Goal: Task Accomplishment & Management: Use online tool/utility

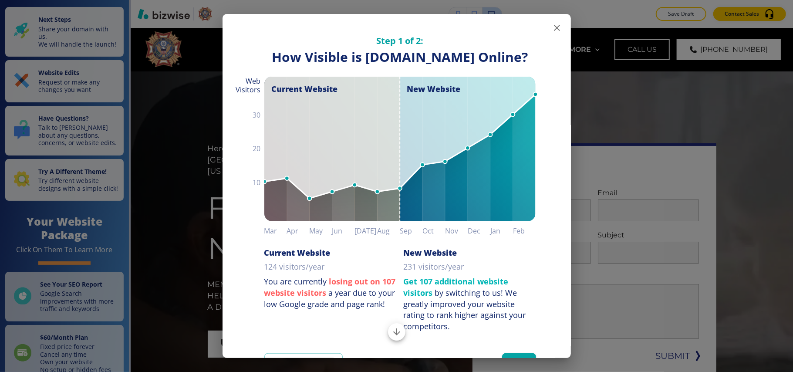
click at [554, 29] on icon "button" at bounding box center [557, 28] width 6 height 6
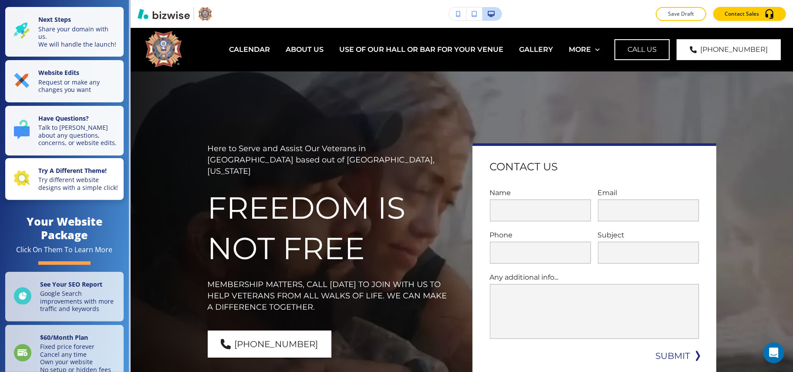
click at [68, 175] on strong "Try A Different Theme!" at bounding box center [72, 170] width 68 height 8
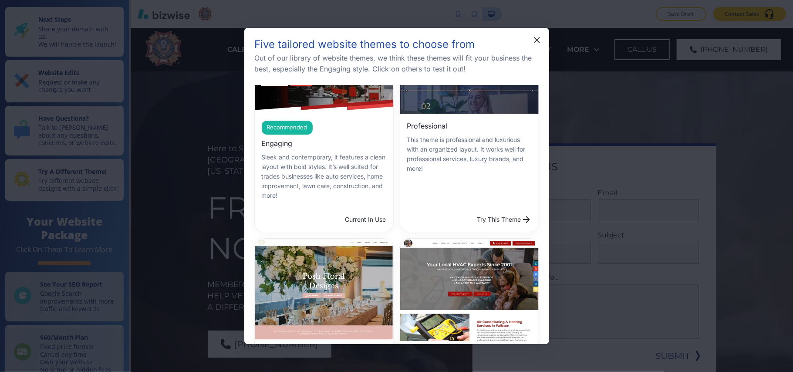
scroll to position [174, 0]
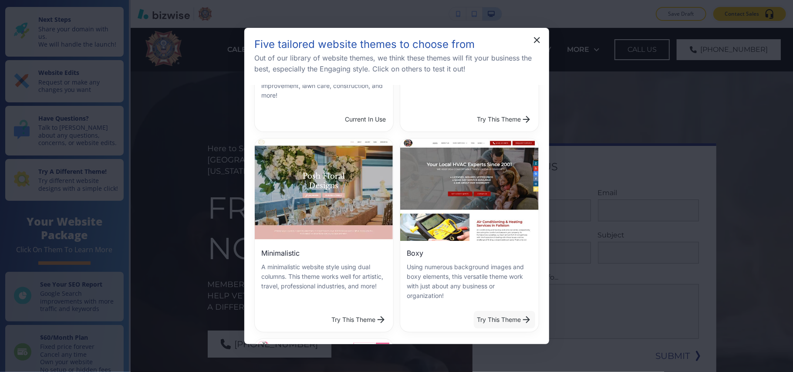
click at [483, 317] on button "Try This Theme" at bounding box center [504, 319] width 61 height 17
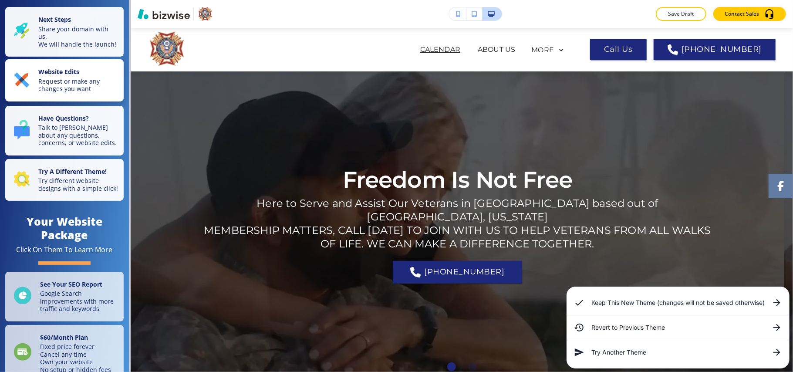
click at [60, 84] on p "Request or make any changes you want" at bounding box center [78, 85] width 80 height 15
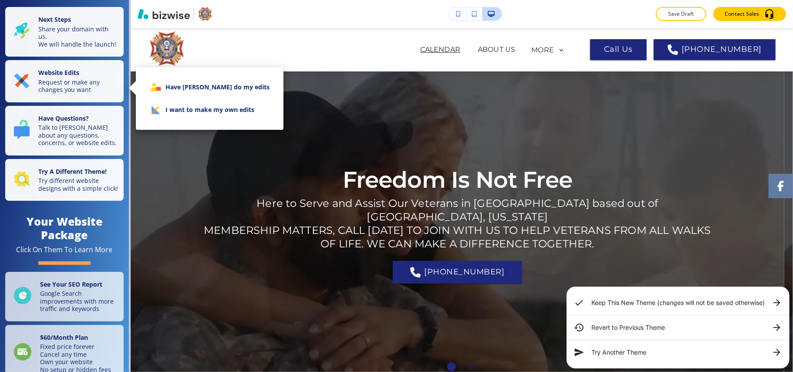
click at [196, 110] on li "I want to make my own edits" at bounding box center [210, 109] width 134 height 23
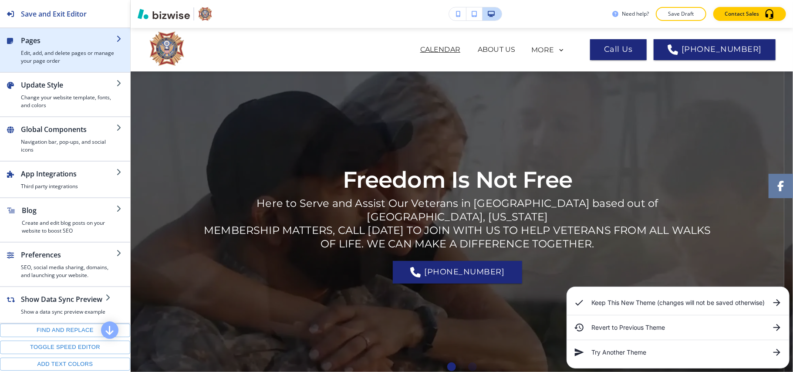
click at [51, 57] on h4 "Edit, add, and delete pages or manage your page order" at bounding box center [68, 57] width 95 height 16
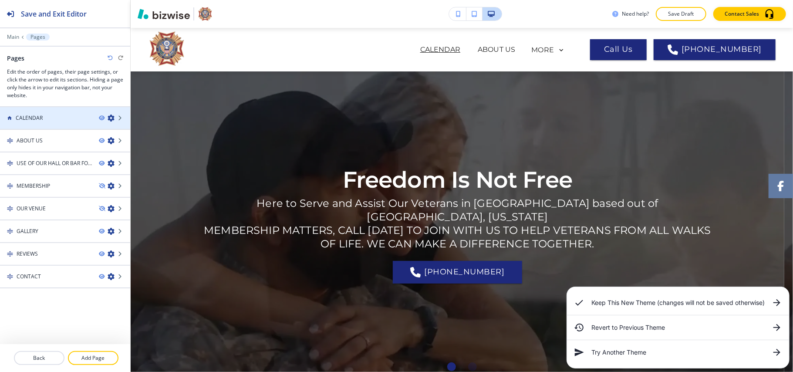
click at [112, 118] on icon "button" at bounding box center [111, 118] width 7 height 7
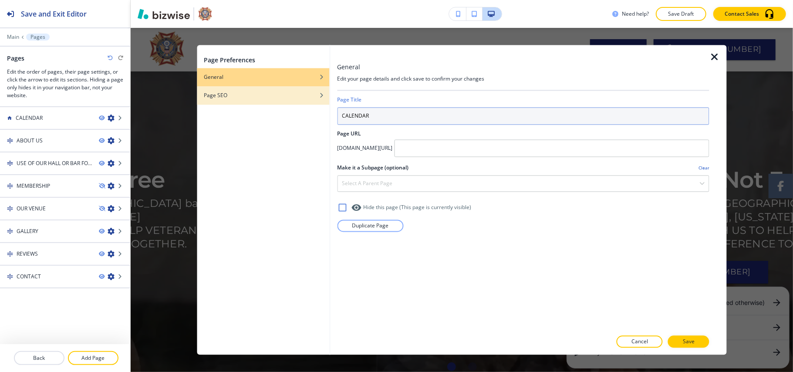
drag, startPoint x: 399, startPoint y: 116, endPoint x: 243, endPoint y: 104, distance: 156.7
click at [243, 104] on div "Page Preferences General Page SEO General Edit your page details and click save…" at bounding box center [462, 200] width 530 height 310
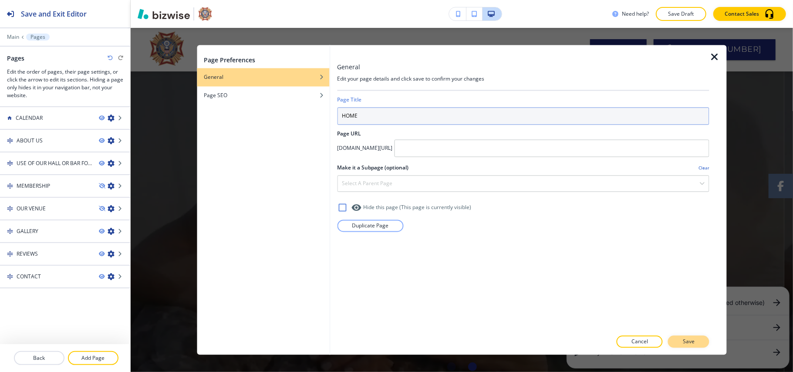
type input "HOME"
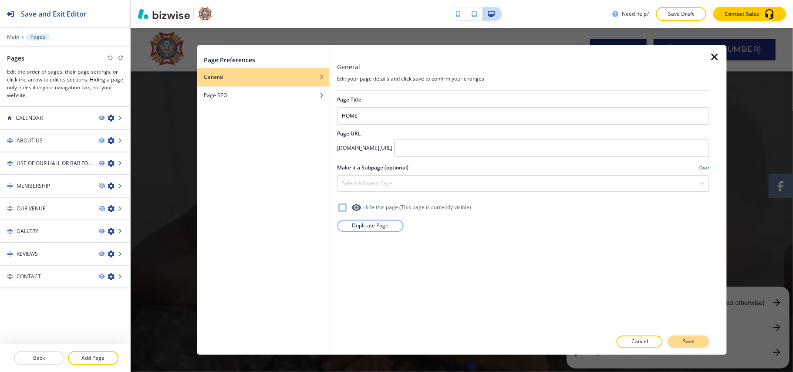
click at [685, 338] on p "Save" at bounding box center [689, 342] width 12 height 8
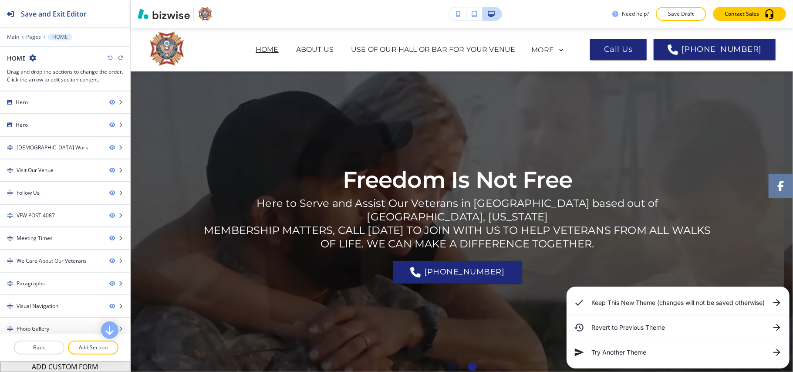
click at [31, 40] on div "Main Pages HOME" at bounding box center [65, 37] width 116 height 7
click at [35, 34] on div "Main Pages HOME" at bounding box center [65, 37] width 116 height 7
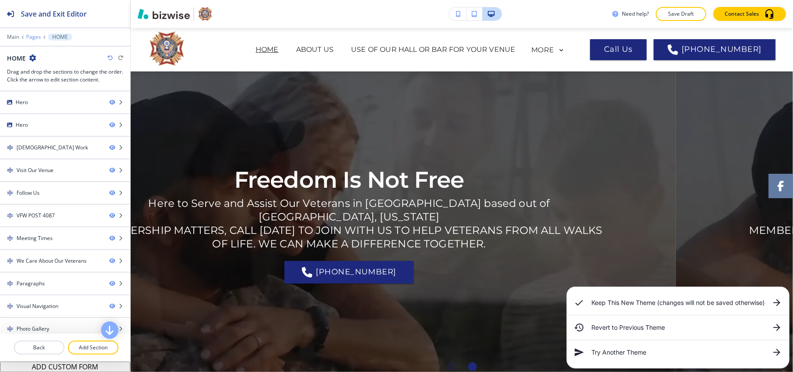
click at [34, 35] on p "Pages" at bounding box center [33, 37] width 15 height 6
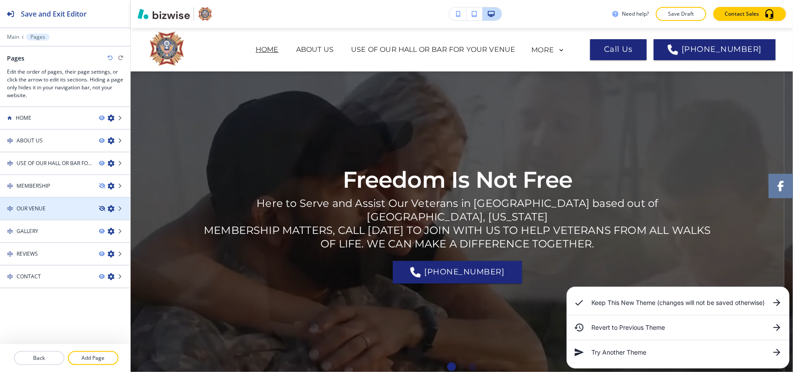
click at [100, 208] on icon "button" at bounding box center [101, 208] width 5 height 5
click at [111, 208] on icon "button" at bounding box center [111, 208] width 7 height 7
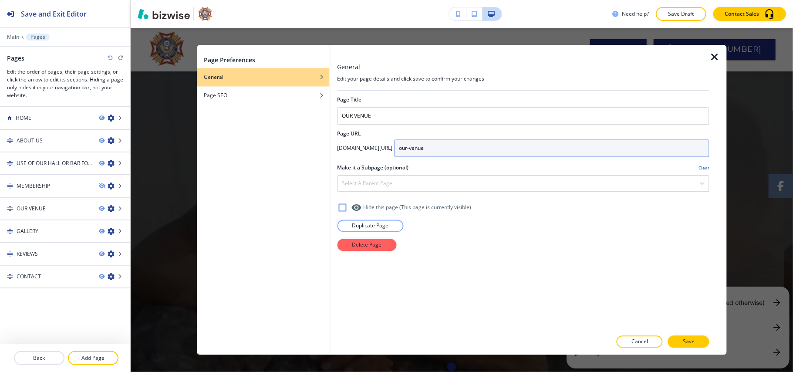
click at [481, 149] on input "our-venue" at bounding box center [551, 148] width 315 height 17
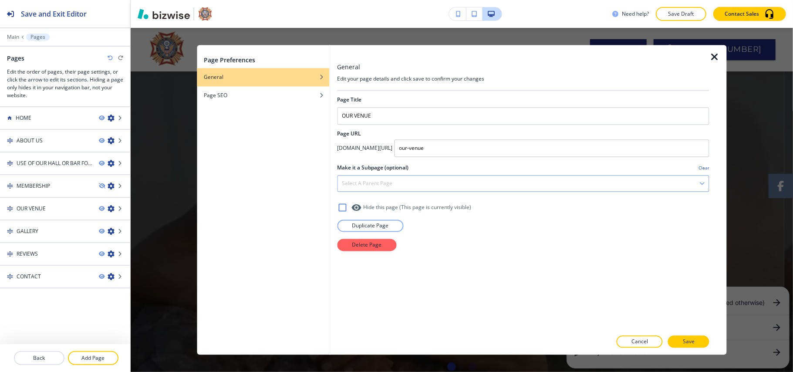
click at [388, 183] on h4 "Select a parent page" at bounding box center [367, 184] width 51 height 8
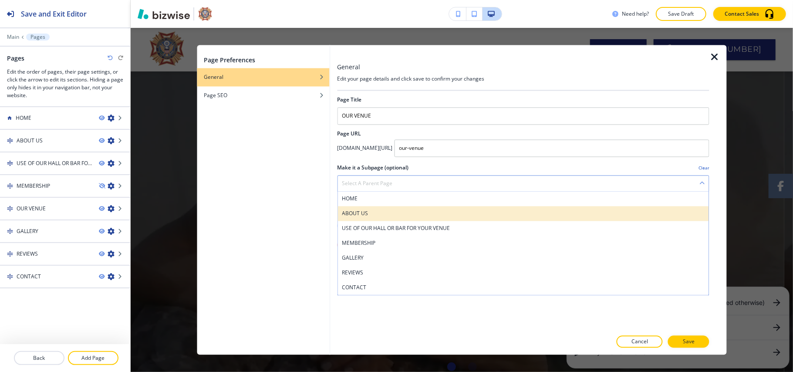
click at [360, 209] on div "ABOUT US" at bounding box center [522, 213] width 371 height 15
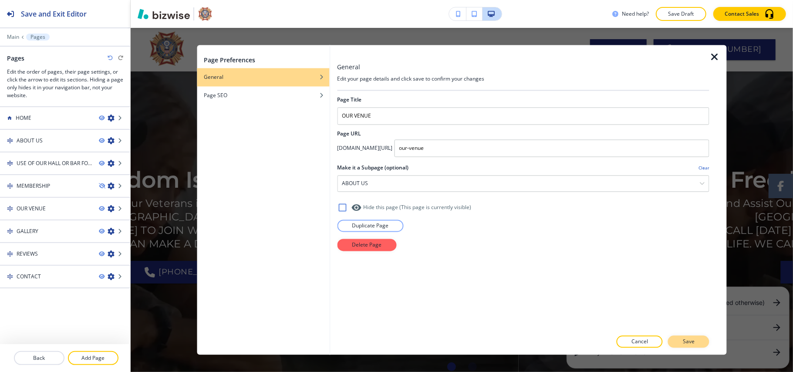
click at [688, 338] on p "Save" at bounding box center [689, 342] width 12 height 8
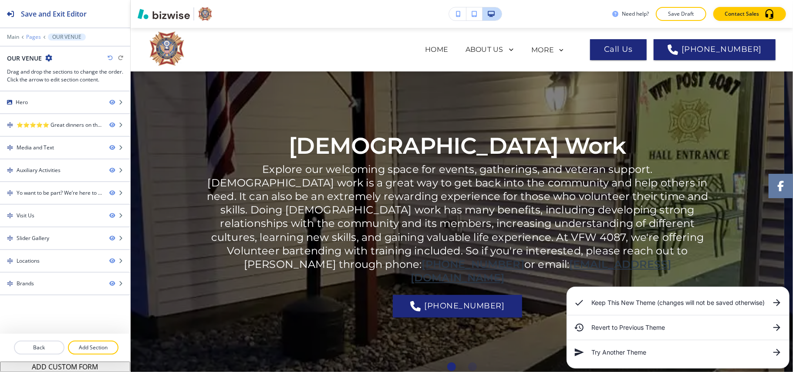
click at [37, 38] on p "Pages" at bounding box center [33, 37] width 15 height 6
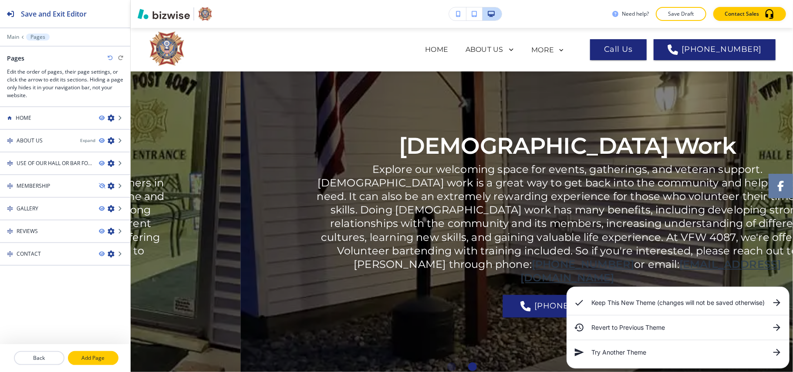
click at [86, 354] on button "Add Page" at bounding box center [93, 358] width 51 height 14
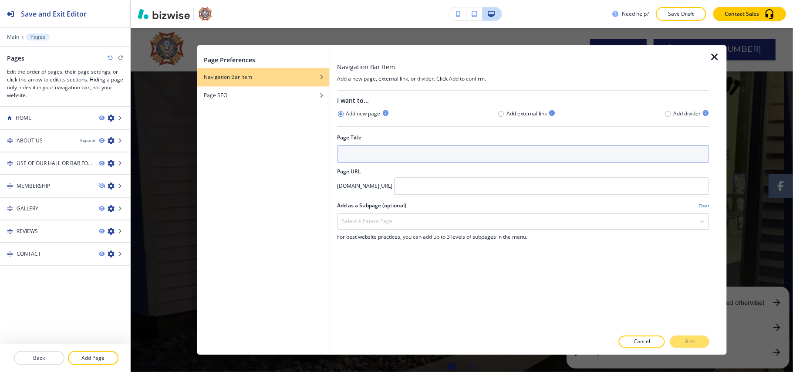
click at [378, 158] on input "text" at bounding box center [523, 153] width 372 height 17
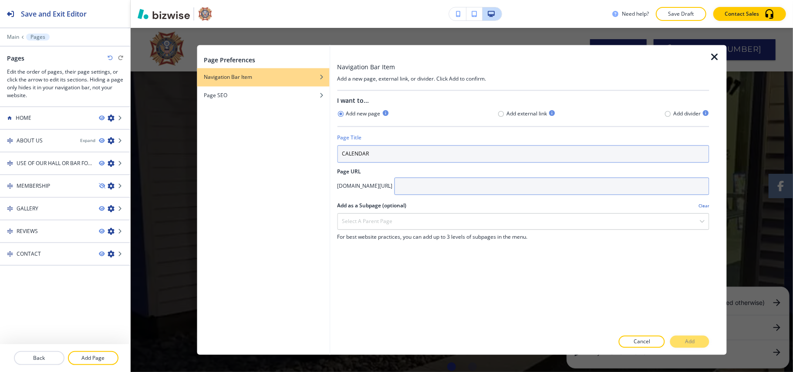
type input "CALENDAR"
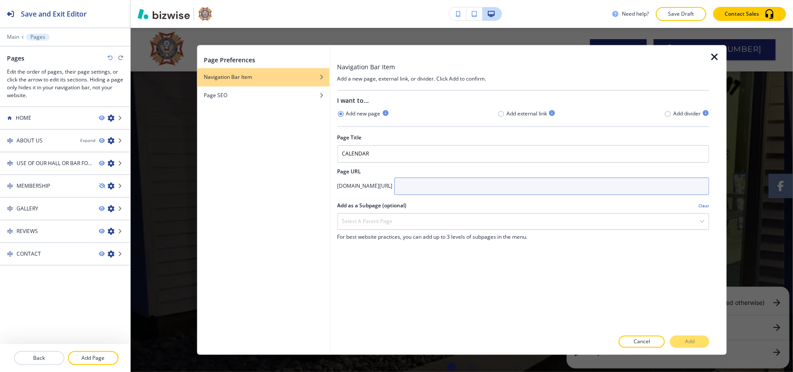
click at [476, 191] on input "text" at bounding box center [551, 186] width 315 height 17
paste input "CALENDAR"
type input "CALENDAR"
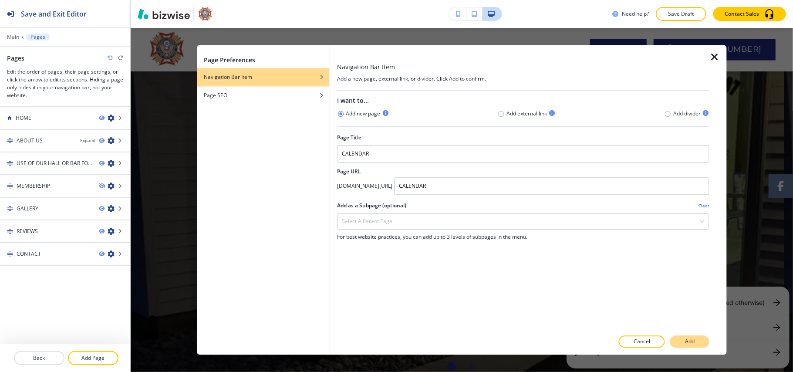
click at [685, 339] on p "Add" at bounding box center [690, 342] width 10 height 8
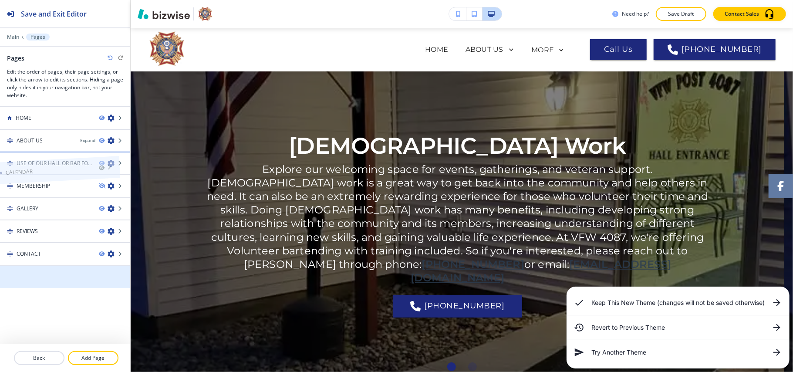
drag, startPoint x: 51, startPoint y: 281, endPoint x: 39, endPoint y: 158, distance: 122.9
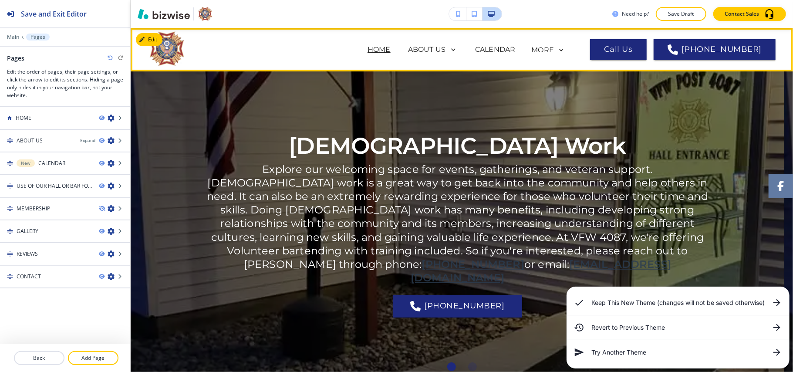
click at [391, 49] on p "HOME" at bounding box center [378, 49] width 23 height 10
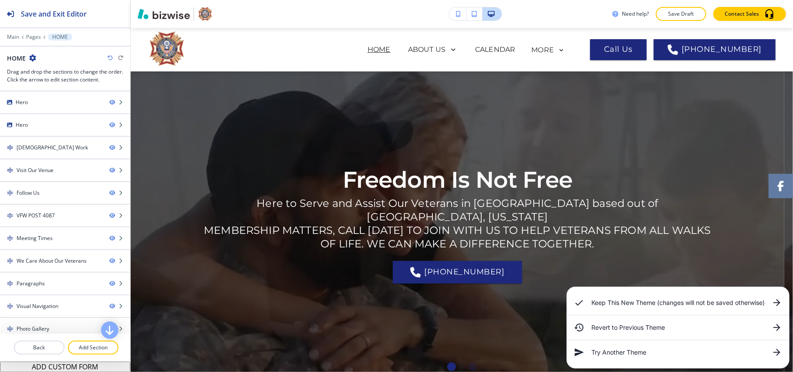
click at [775, 302] on icon at bounding box center [777, 302] width 10 height 10
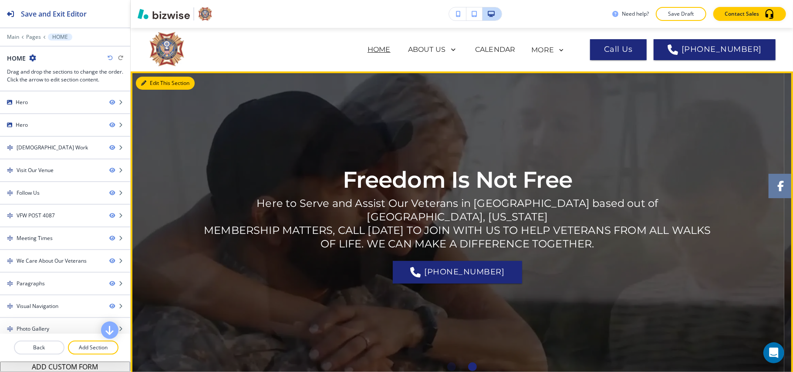
click at [151, 85] on button "Edit This Section" at bounding box center [165, 83] width 59 height 13
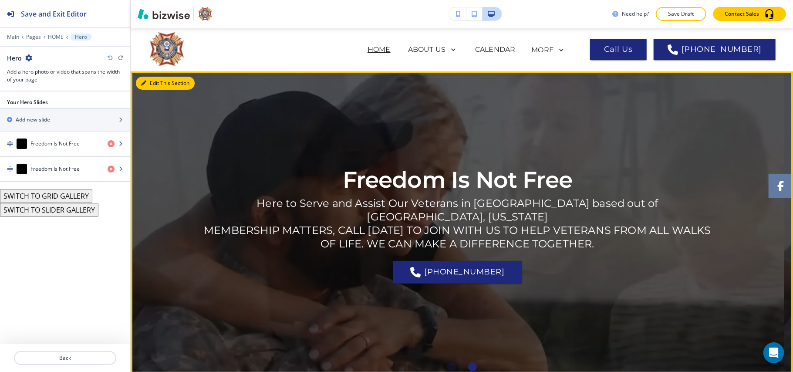
scroll to position [44, 0]
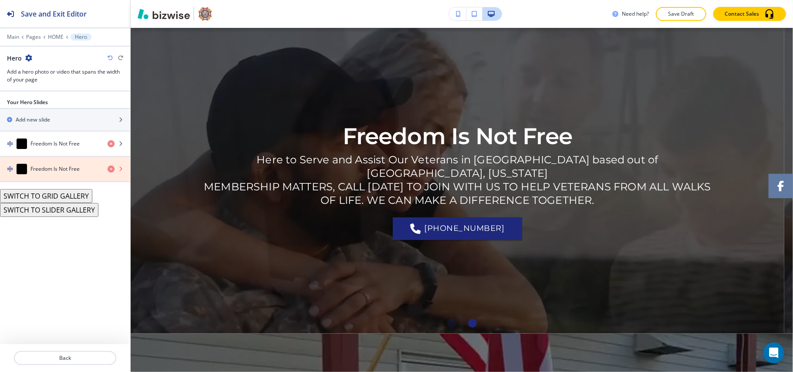
click at [110, 170] on icon "button" at bounding box center [111, 168] width 7 height 7
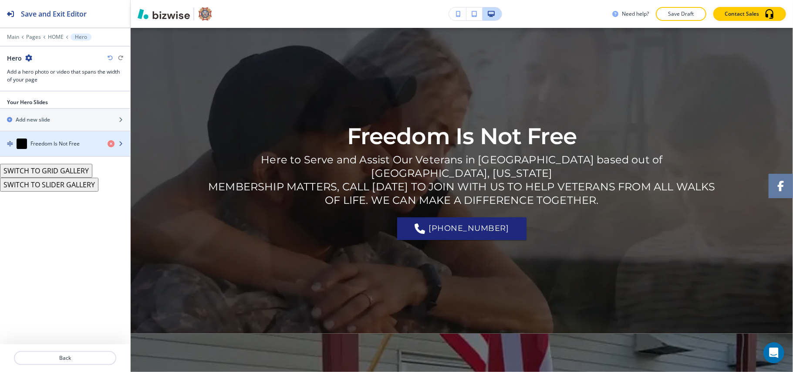
click at [48, 144] on h4 "Freedom Is Not Free" at bounding box center [54, 144] width 49 height 8
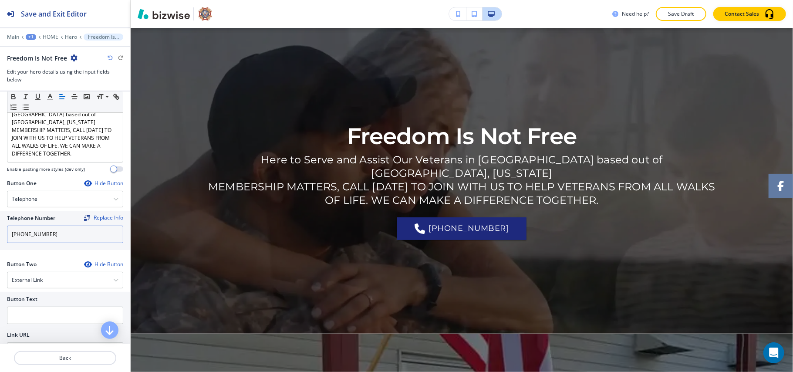
scroll to position [116, 0]
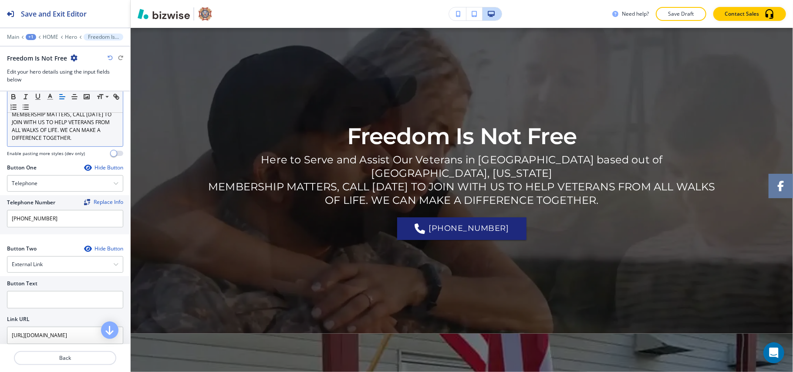
click at [65, 133] on p "MEMBERSHIP MATTERS, CALL [DATE] TO JOIN WITH US TO HELP VETERANS FROM ALL WALKS…" at bounding box center [65, 126] width 107 height 31
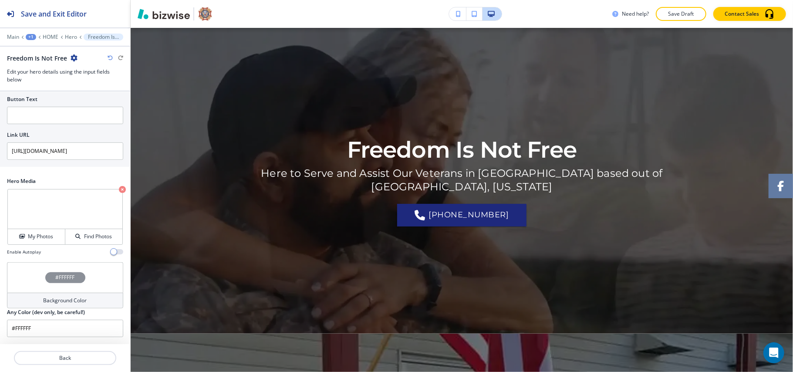
scroll to position [156, 0]
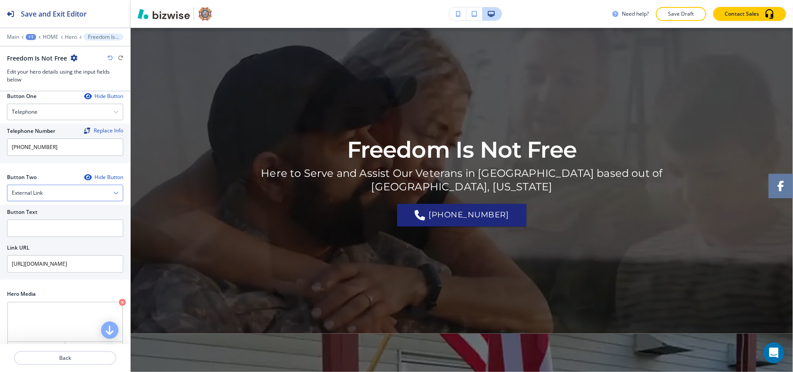
click at [57, 192] on div "External Link" at bounding box center [64, 193] width 115 height 16
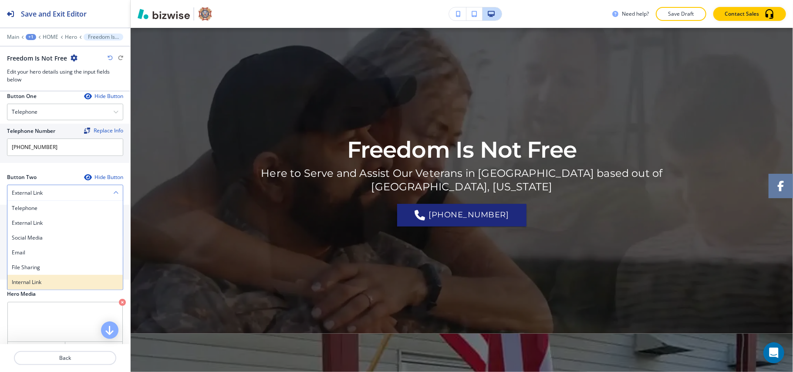
click at [53, 281] on h4 "Internal Link" at bounding box center [65, 282] width 107 height 8
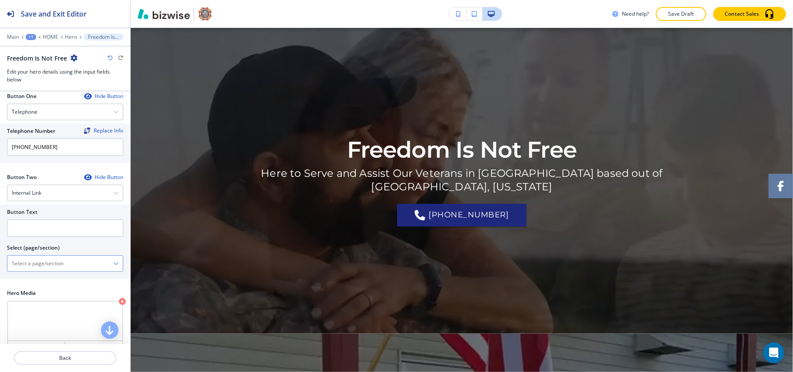
click at [57, 260] on \(page\/section\) "Manual Input" at bounding box center [60, 263] width 106 height 15
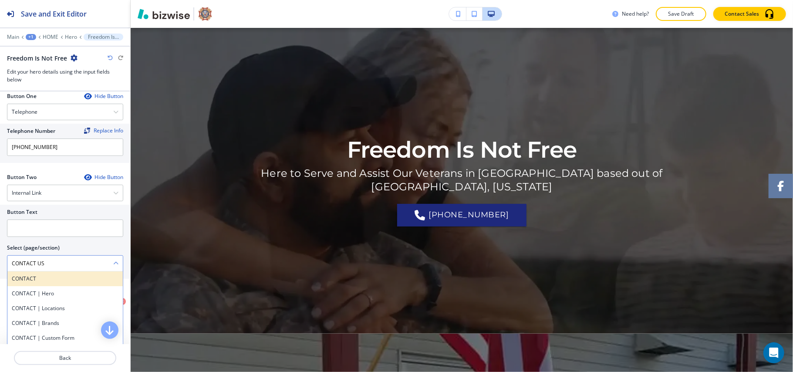
click at [56, 280] on h4 "CONTACT" at bounding box center [65, 279] width 107 height 8
type \(page\/section\) "CONTACT"
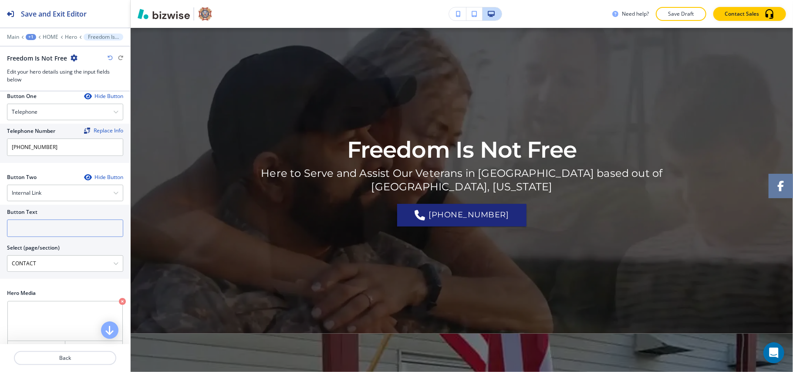
click at [44, 237] on input "text" at bounding box center [65, 227] width 116 height 17
paste input "CONTACT US"
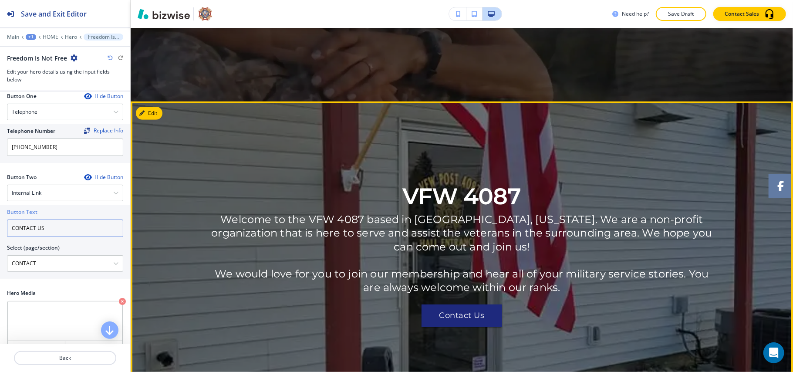
type input "CONTACT US"
click at [160, 111] on button "Edit This Section" at bounding box center [165, 113] width 59 height 13
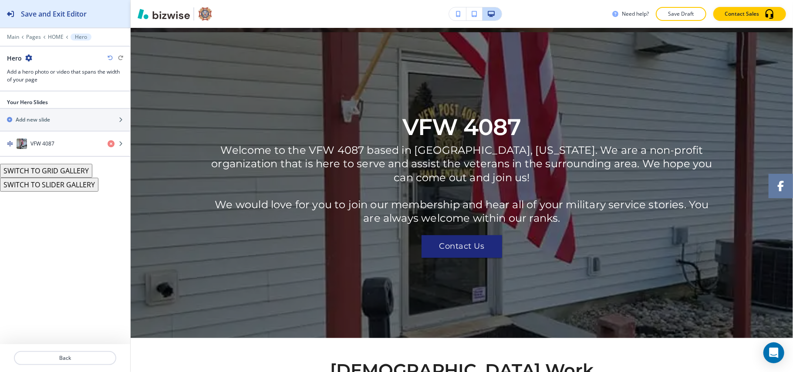
scroll to position [349, 0]
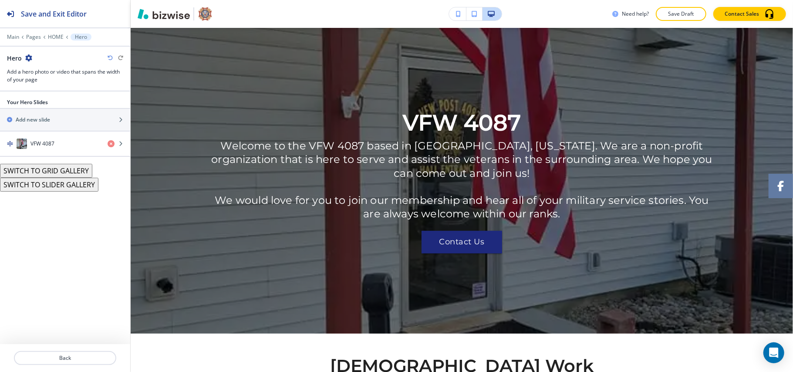
click at [57, 172] on button "SWITCH TO GRID GALLERY" at bounding box center [46, 171] width 92 height 14
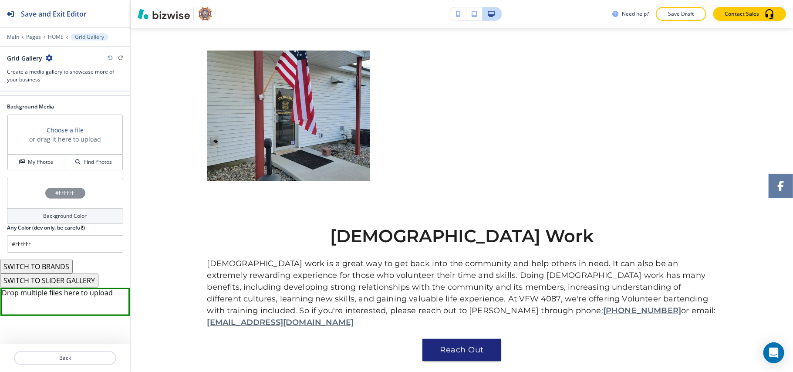
scroll to position [204, 0]
click at [66, 281] on button "SWITCH TO SLIDER GALLERY" at bounding box center [49, 280] width 98 height 14
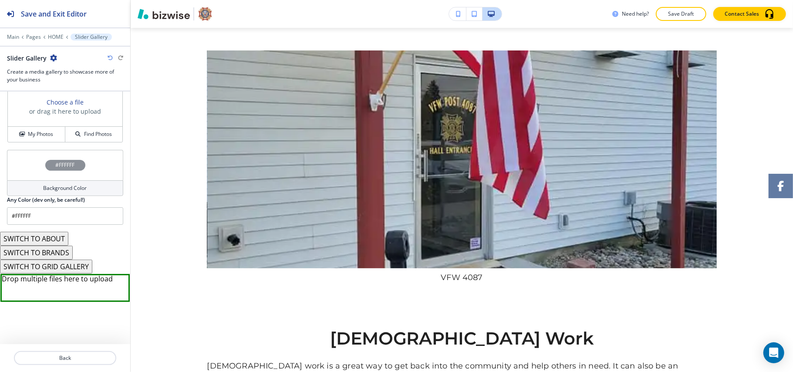
click at [51, 239] on button "SWITCH TO ABOUT" at bounding box center [34, 239] width 68 height 14
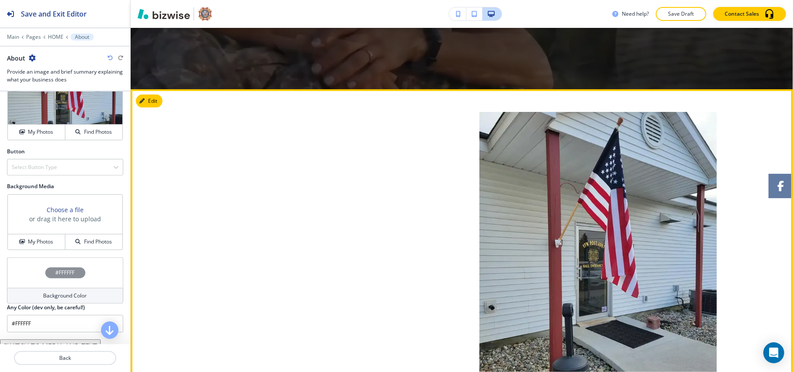
scroll to position [233, 0]
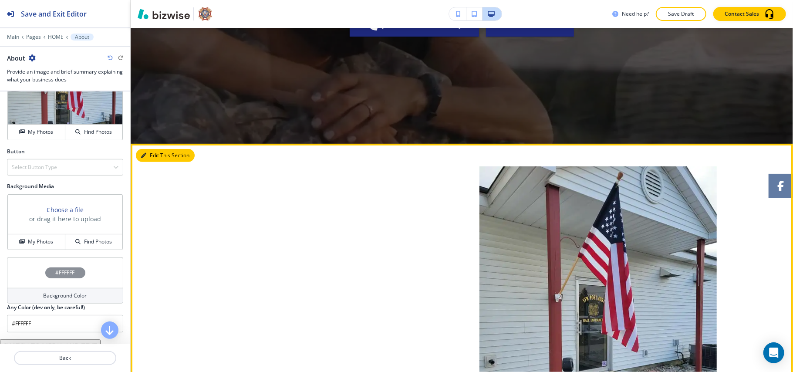
click at [161, 155] on button "Edit This Section" at bounding box center [165, 155] width 59 height 13
click at [147, 150] on button "Edit This Section" at bounding box center [165, 155] width 59 height 13
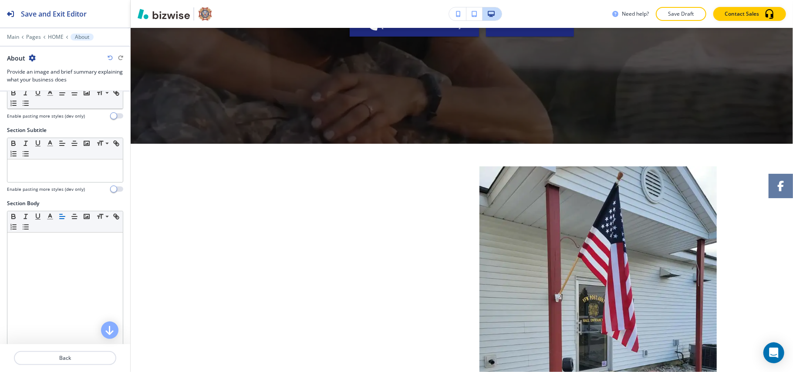
scroll to position [0, 0]
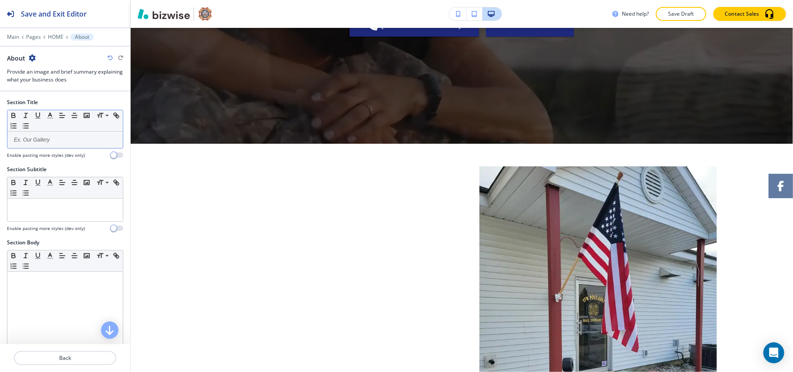
drag, startPoint x: 47, startPoint y: 156, endPoint x: 32, endPoint y: 138, distance: 23.1
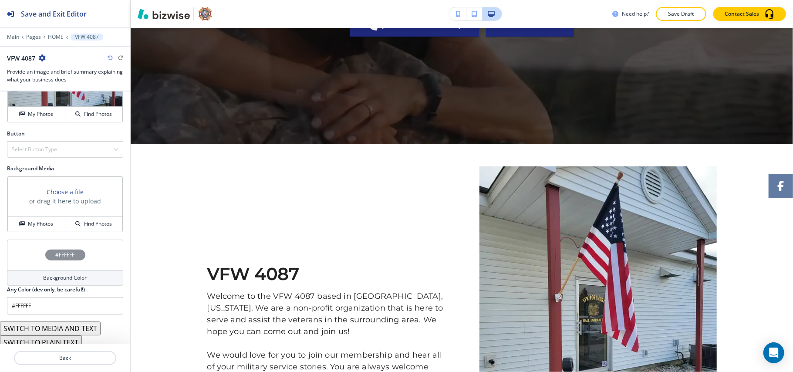
scroll to position [348, 0]
click at [57, 147] on div "Select Button Type" at bounding box center [64, 149] width 115 height 16
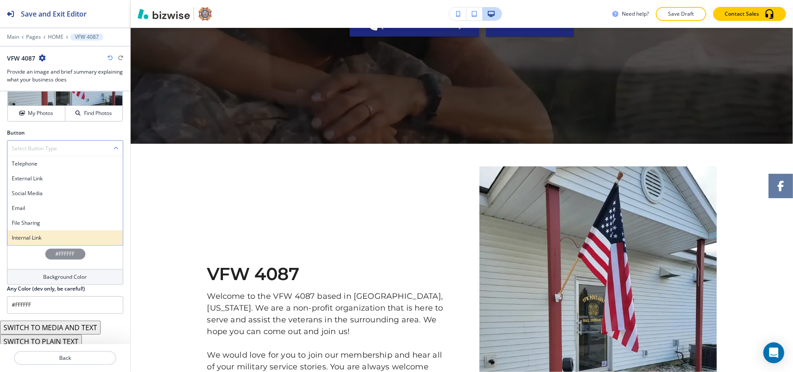
click at [53, 239] on h4 "Internal Link" at bounding box center [65, 238] width 107 height 8
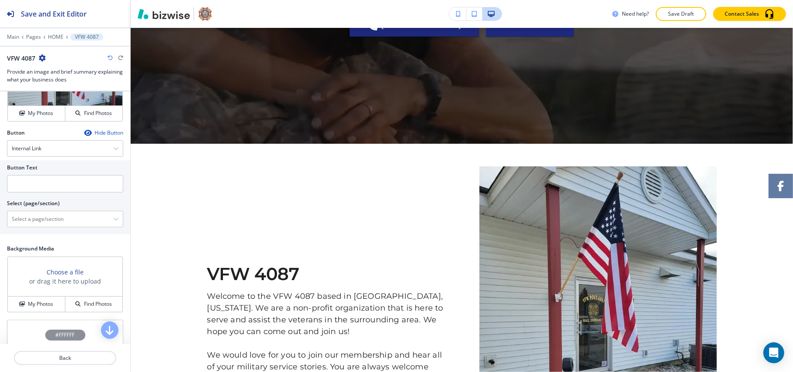
click at [58, 238] on div "Button Hide Button Internal Link Telephone External Link Social Media Email Fil…" at bounding box center [65, 183] width 116 height 109
click at [64, 224] on \(page\/section\) "Manual Input" at bounding box center [60, 219] width 106 height 15
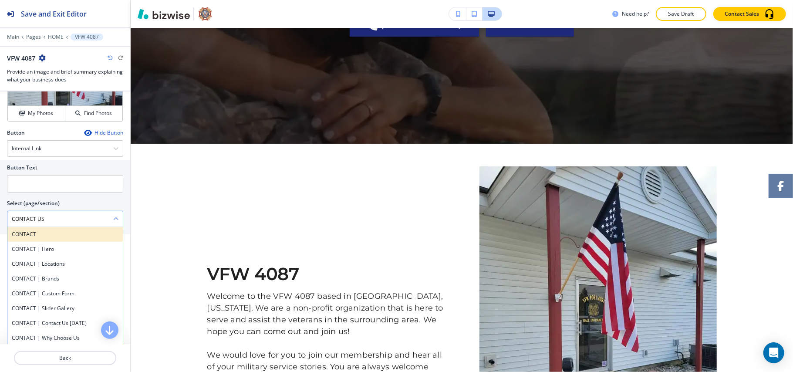
click at [43, 234] on h4 "CONTACT" at bounding box center [65, 234] width 107 height 8
type \(page\/section\) "CONTACT"
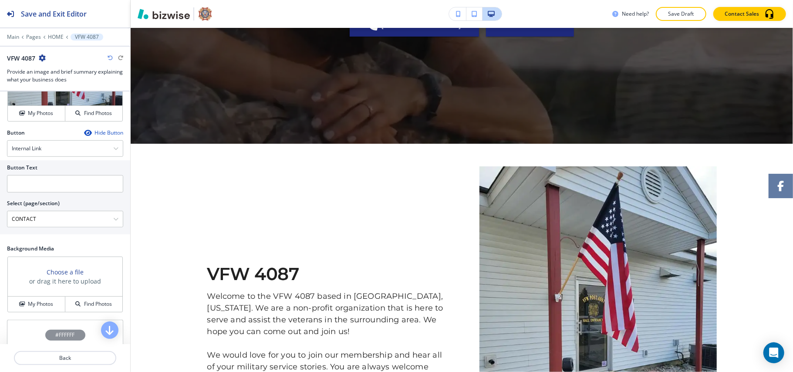
click at [44, 175] on div at bounding box center [65, 173] width 116 height 3
click at [44, 188] on input "text" at bounding box center [65, 183] width 116 height 17
paste input "CONTACT US"
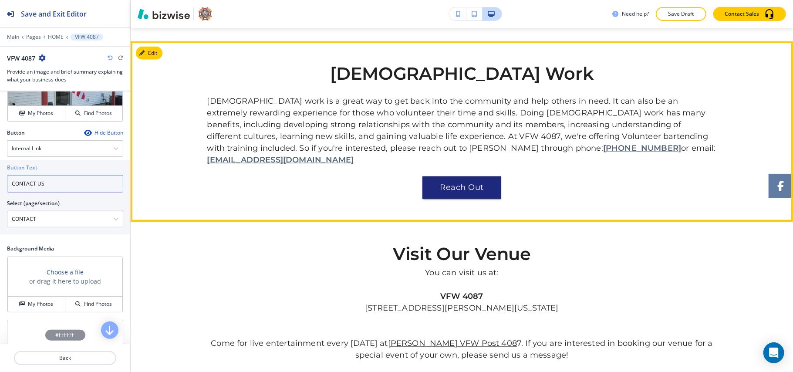
scroll to position [698, 0]
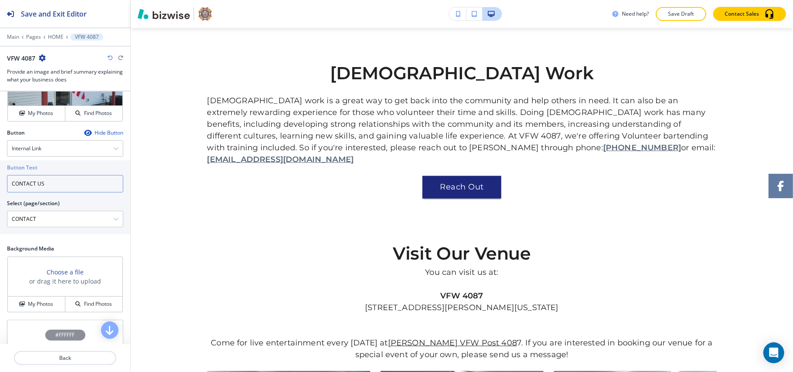
type input "CONTACT US"
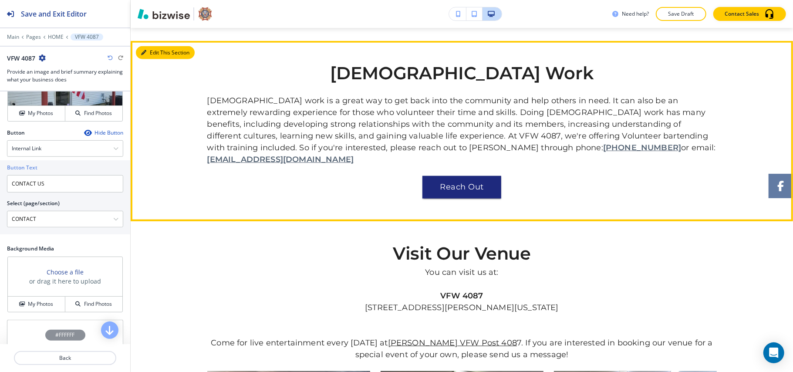
click at [145, 51] on icon "button" at bounding box center [143, 52] width 5 height 5
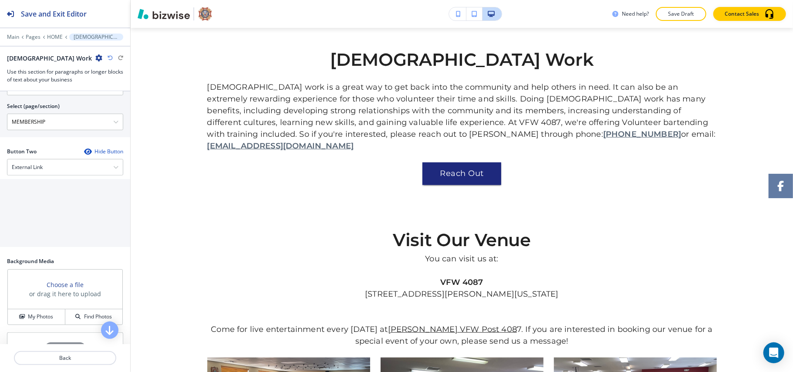
scroll to position [569, 0]
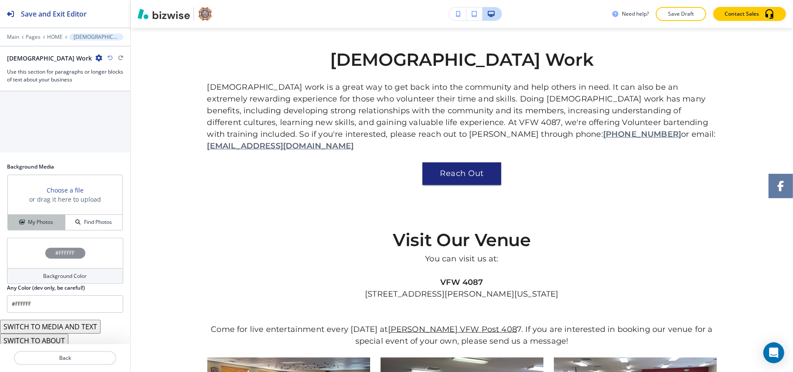
click at [42, 222] on h4 "My Photos" at bounding box center [40, 222] width 25 height 8
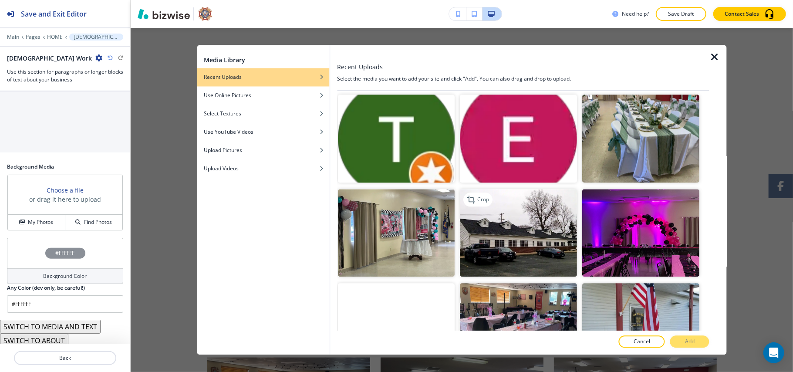
scroll to position [1509, 0]
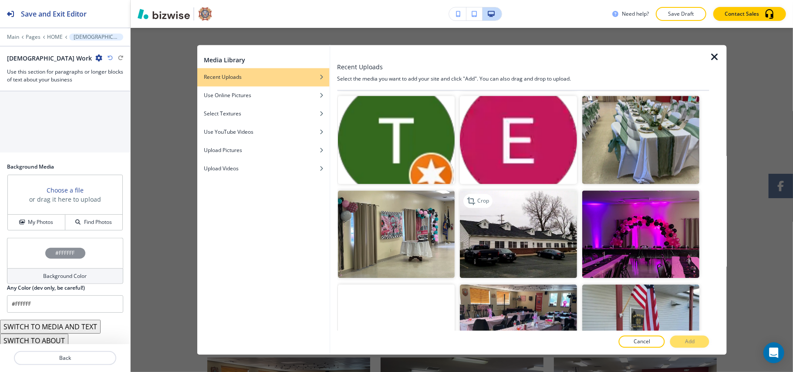
click at [530, 190] on img "button" at bounding box center [518, 234] width 117 height 88
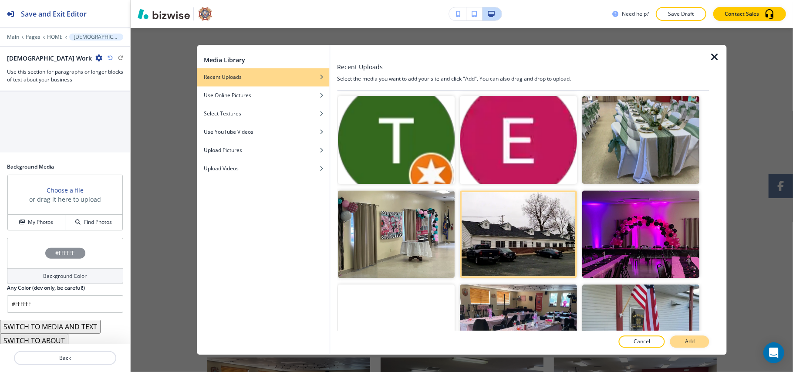
click at [690, 344] on p "Add" at bounding box center [690, 342] width 10 height 8
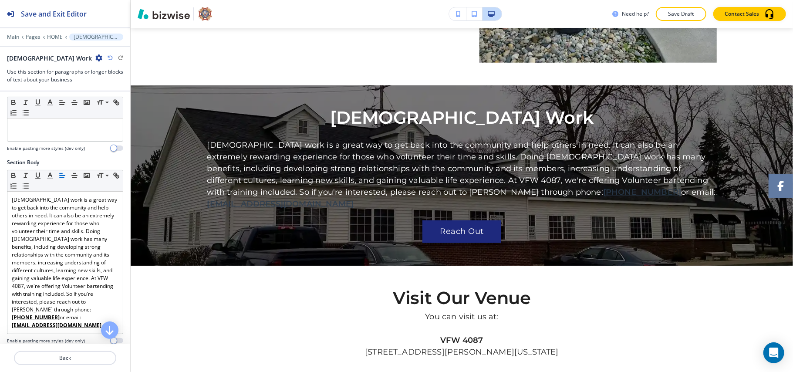
scroll to position [46, 0]
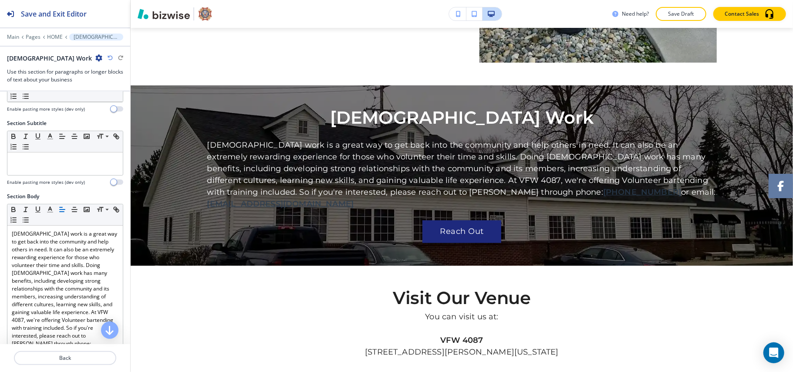
click at [58, 185] on h4 "Enable pasting more styles (dev only)" at bounding box center [46, 182] width 78 height 7
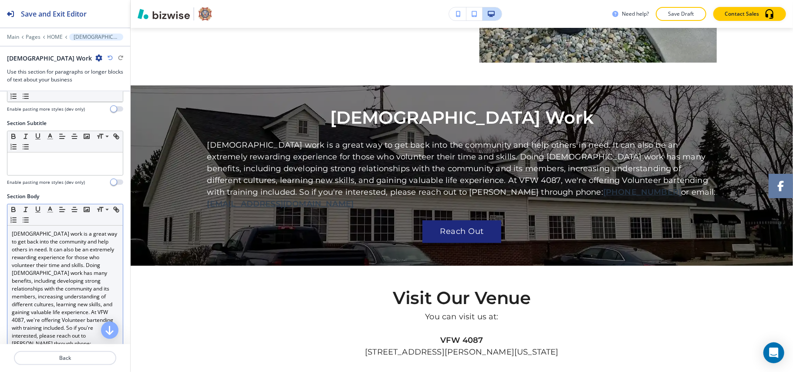
click at [57, 246] on p "[DEMOGRAPHIC_DATA] work is a great way to get back into the community and help …" at bounding box center [65, 296] width 107 height 133
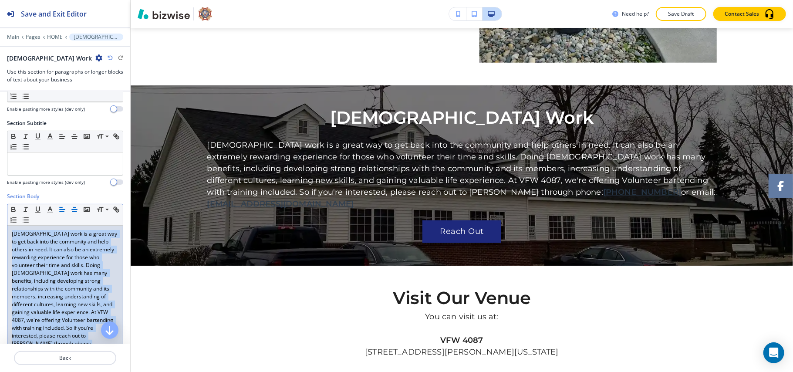
click at [75, 209] on line "button" at bounding box center [74, 209] width 5 height 0
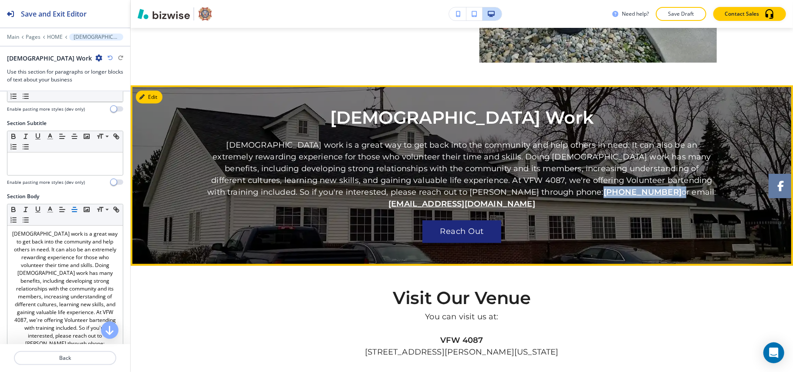
drag, startPoint x: 535, startPoint y: 193, endPoint x: 473, endPoint y: 193, distance: 62.3
click at [473, 193] on p "[DEMOGRAPHIC_DATA] work is a great way to get back into the community and help …" at bounding box center [461, 174] width 509 height 71
copy p "[PHONE_NUMBER]"
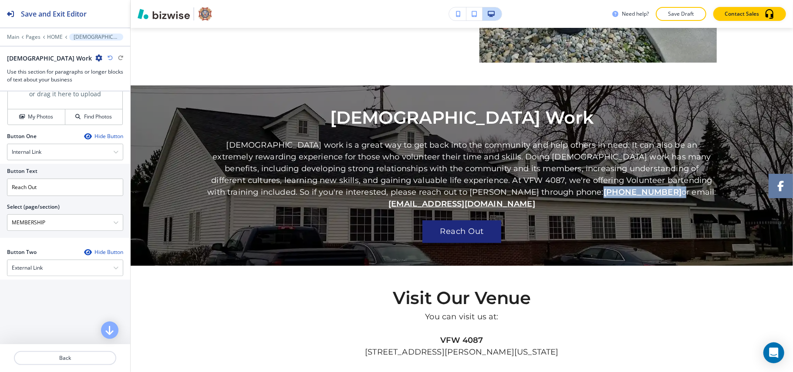
scroll to position [337, 0]
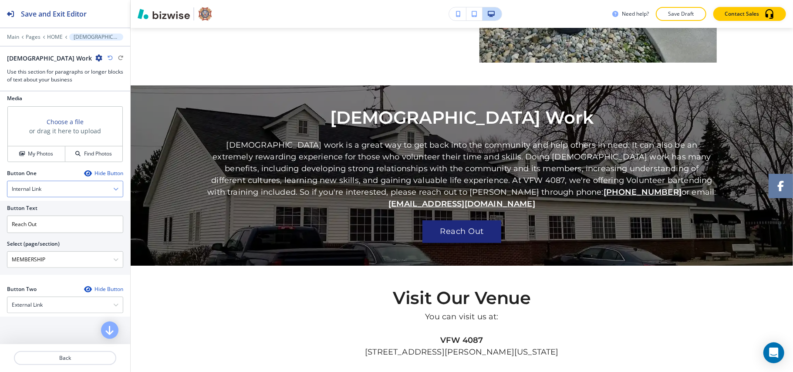
click at [56, 185] on div "Internal Link" at bounding box center [64, 189] width 115 height 16
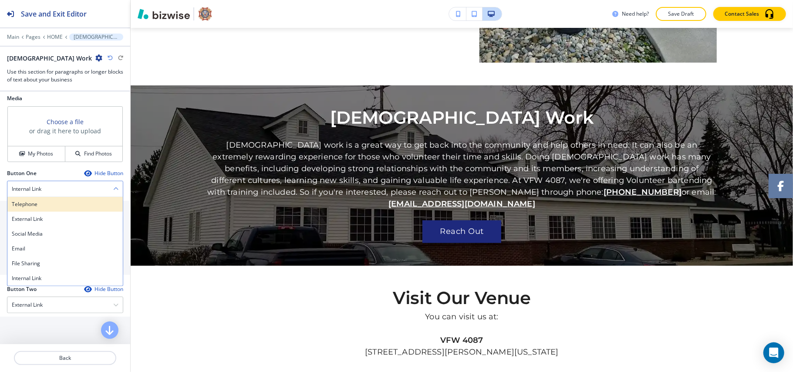
click at [57, 200] on h4 "Telephone" at bounding box center [65, 204] width 107 height 8
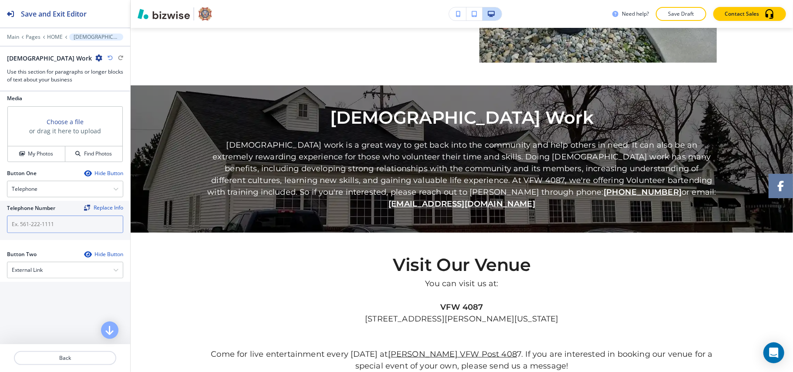
click at [51, 223] on input "text" at bounding box center [65, 224] width 116 height 17
paste input "[PHONE_NUMBER]"
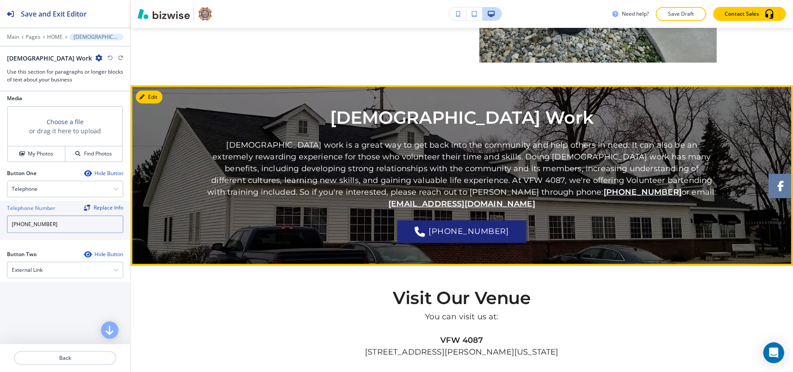
type input "[PHONE_NUMBER]"
drag, startPoint x: 645, startPoint y: 194, endPoint x: 572, endPoint y: 193, distance: 73.1
click at [572, 193] on p "[DEMOGRAPHIC_DATA] work is a great way to get back into the community and help …" at bounding box center [461, 174] width 509 height 71
copy u "[EMAIL_ADDRESS][DOMAIN_NAME]"
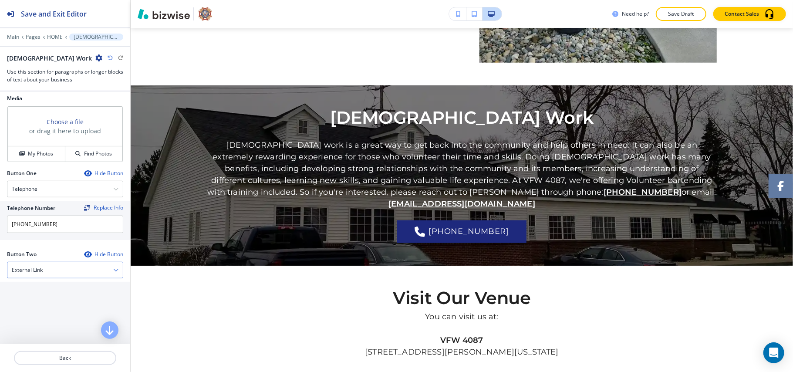
click at [32, 266] on h4 "External Link" at bounding box center [27, 270] width 31 height 8
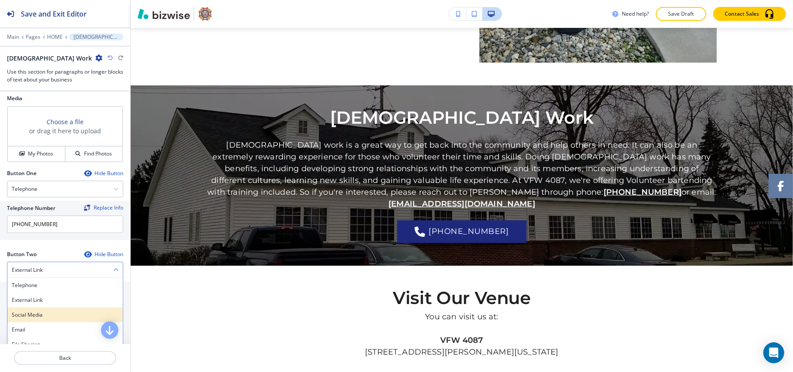
click at [32, 316] on div "Social Media" at bounding box center [64, 314] width 115 height 15
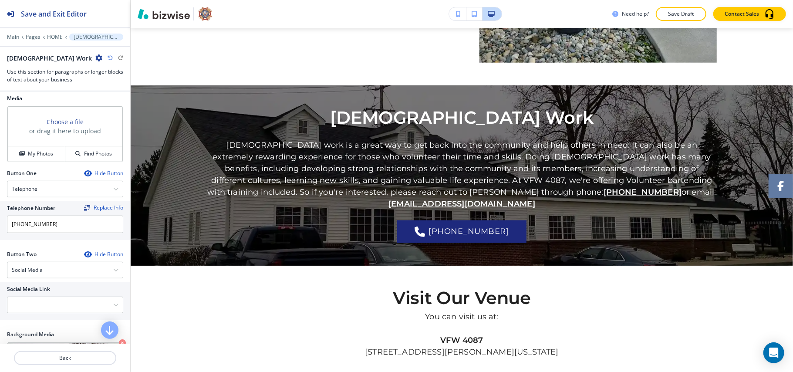
click at [44, 258] on div at bounding box center [65, 259] width 116 height 3
click at [44, 262] on div "Social Media" at bounding box center [64, 270] width 115 height 16
click at [44, 262] on div "Social Media Telephone External Link Social Media Email File Sharing Internal L…" at bounding box center [65, 270] width 116 height 17
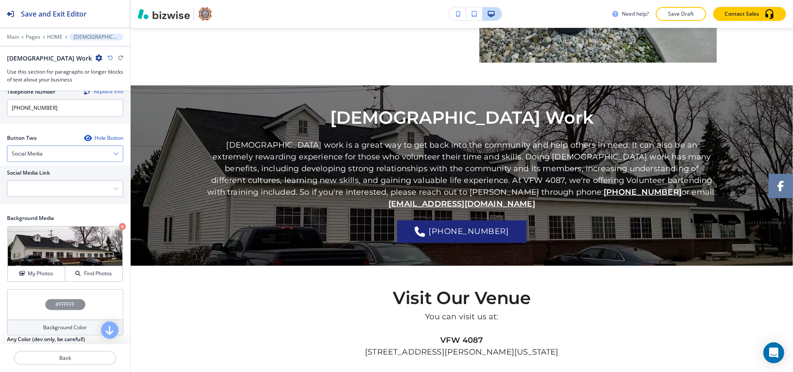
click at [44, 151] on div "Social Media" at bounding box center [64, 154] width 115 height 16
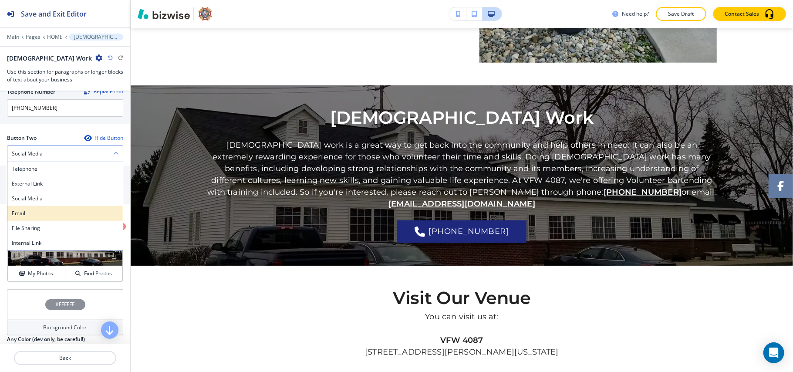
click at [40, 206] on div "Email" at bounding box center [64, 213] width 115 height 15
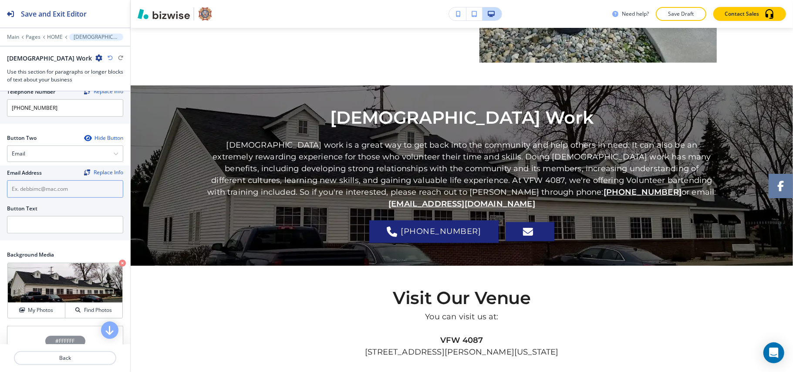
click at [44, 180] on input "text" at bounding box center [65, 188] width 116 height 17
paste input "[EMAIL_ADDRESS][DOMAIN_NAME]"
type input "[EMAIL_ADDRESS][DOMAIN_NAME]"
click at [46, 222] on input "text" at bounding box center [65, 224] width 116 height 17
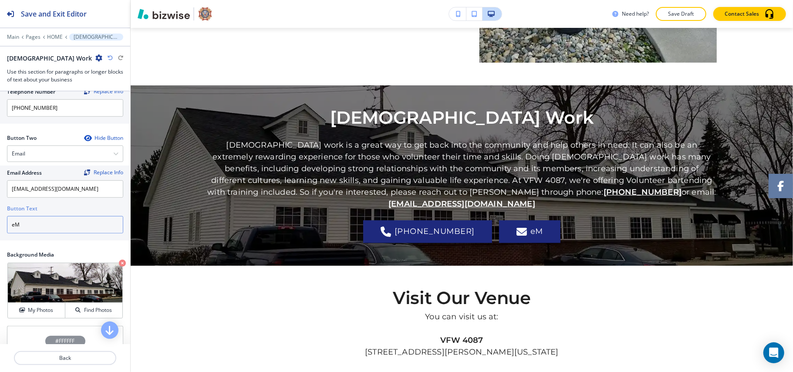
type input "e"
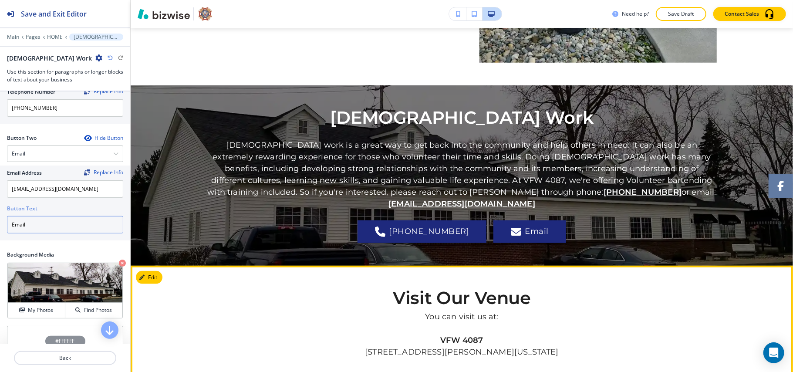
scroll to position [595, 0]
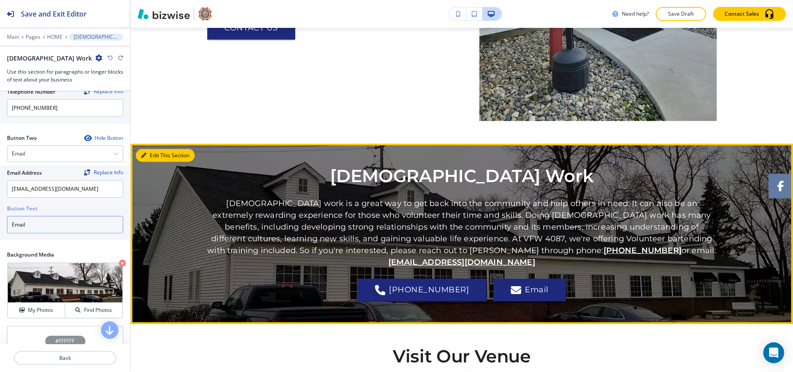
type input "Email"
click at [143, 152] on button "Edit This Section" at bounding box center [165, 155] width 59 height 13
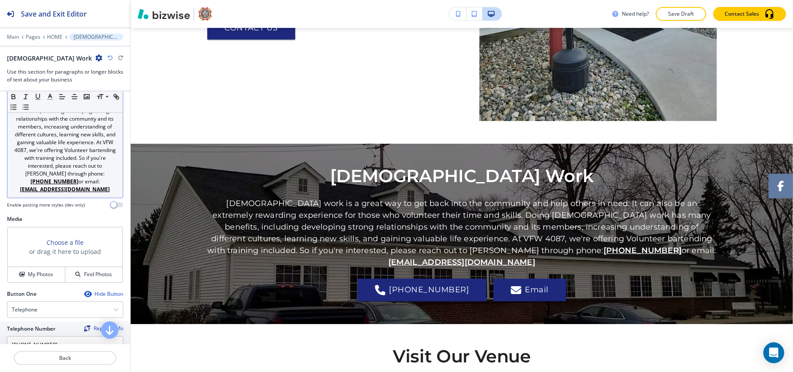
scroll to position [220, 0]
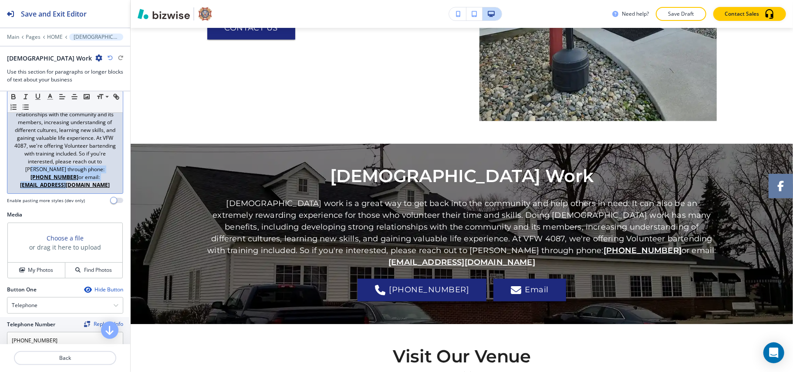
drag, startPoint x: 69, startPoint y: 172, endPoint x: 100, endPoint y: 187, distance: 34.7
click at [100, 187] on div "Section Body Small Normal Large Huge [DEMOGRAPHIC_DATA] work is a great way to …" at bounding box center [65, 110] width 116 height 185
drag, startPoint x: 30, startPoint y: 171, endPoint x: 97, endPoint y: 176, distance: 67.2
click at [97, 176] on p "[DEMOGRAPHIC_DATA] work is a great way to get back into the community and help …" at bounding box center [65, 122] width 107 height 133
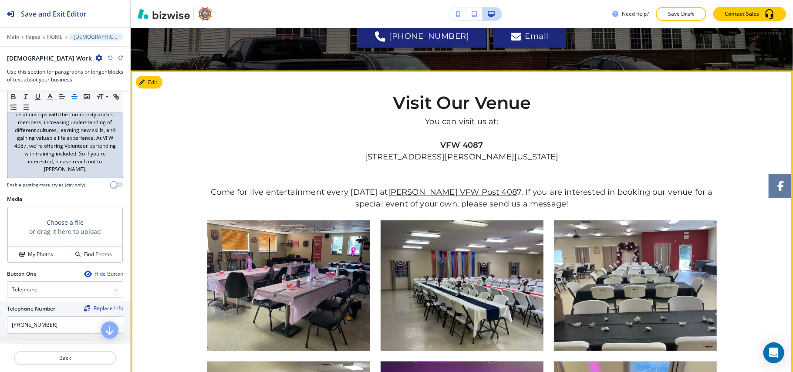
scroll to position [769, 0]
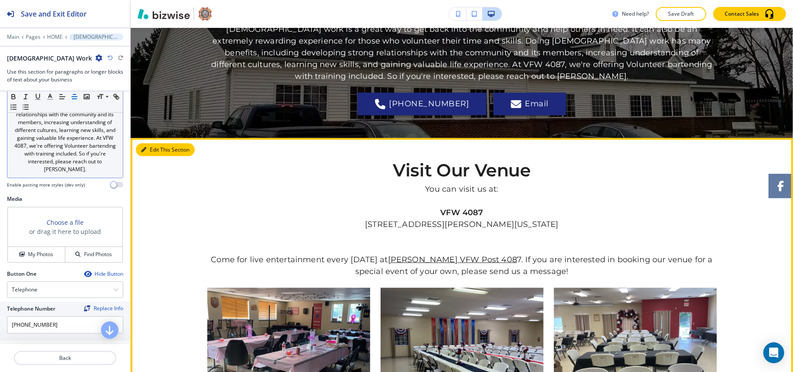
click at [142, 148] on icon "button" at bounding box center [143, 149] width 5 height 5
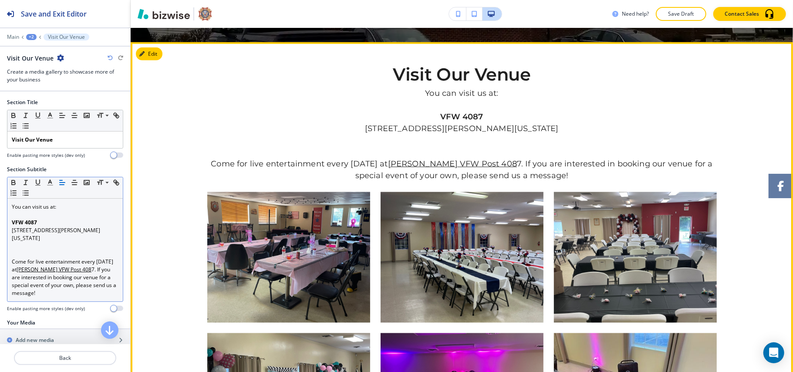
scroll to position [880, 0]
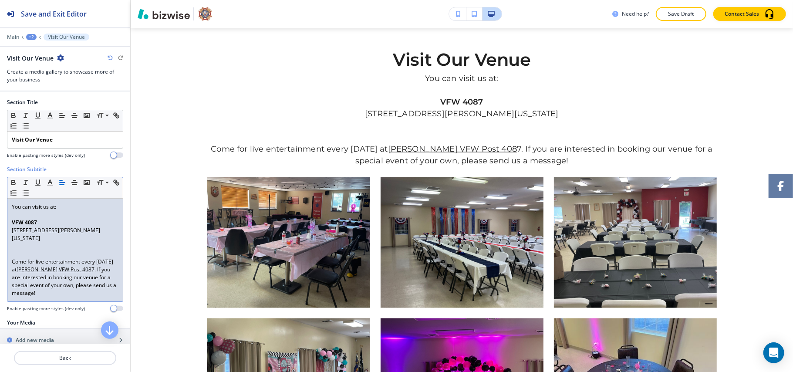
click at [87, 234] on p "[STREET_ADDRESS][PERSON_NAME][US_STATE]" at bounding box center [65, 234] width 107 height 16
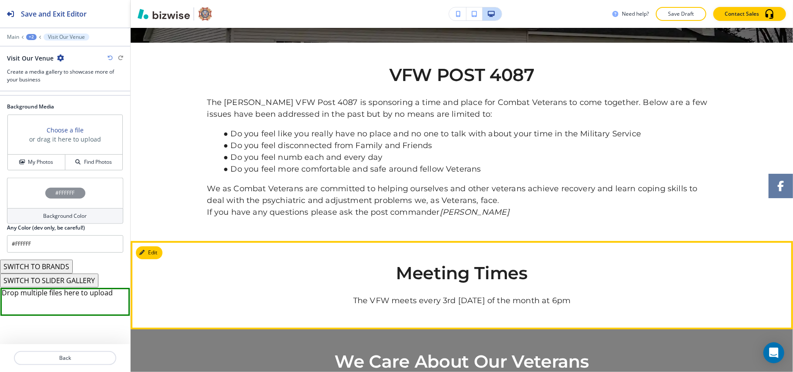
scroll to position [1634, 0]
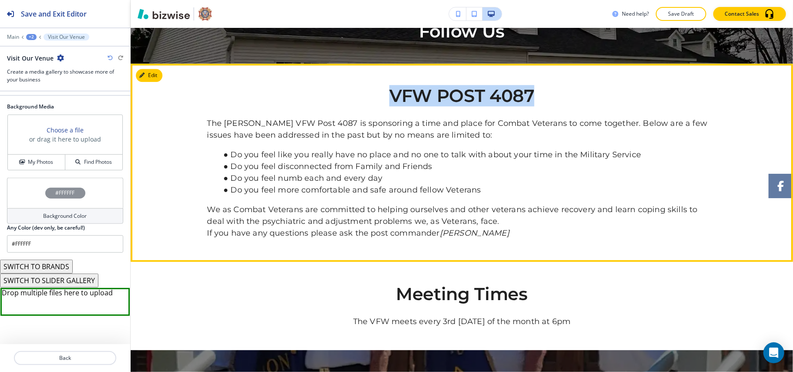
drag, startPoint x: 385, startPoint y: 100, endPoint x: 560, endPoint y: 97, distance: 175.1
click at [560, 97] on h2 "VFW POST 4087" at bounding box center [461, 98] width 509 height 24
copy h2 "VFW POST 4087"
click at [161, 78] on button "Edit This Section" at bounding box center [165, 75] width 59 height 13
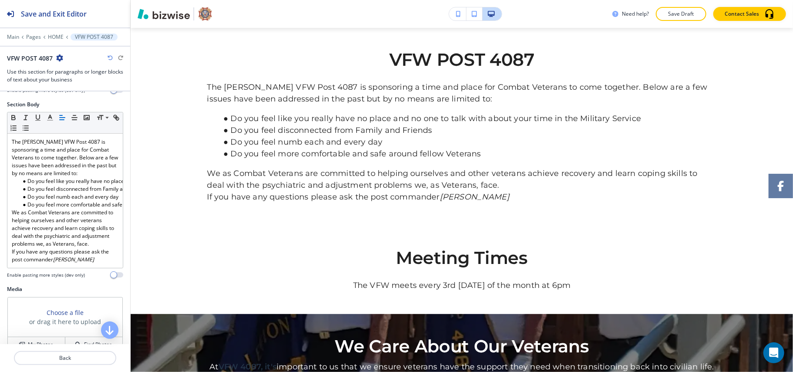
scroll to position [232, 0]
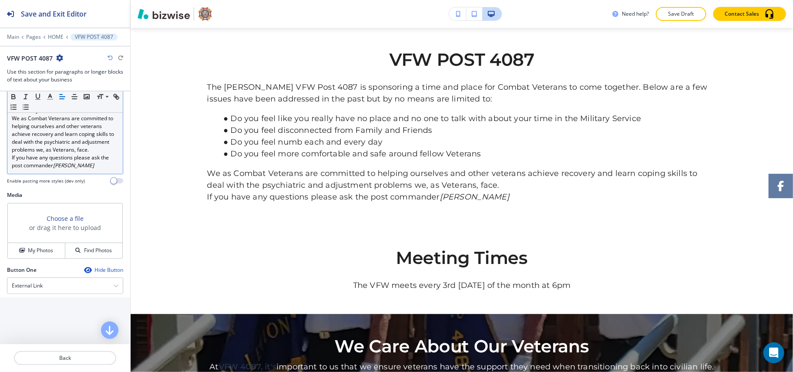
click at [28, 154] on p "We as Combat Veterans are committed to helping ourselves and other veterans ach…" at bounding box center [65, 134] width 107 height 39
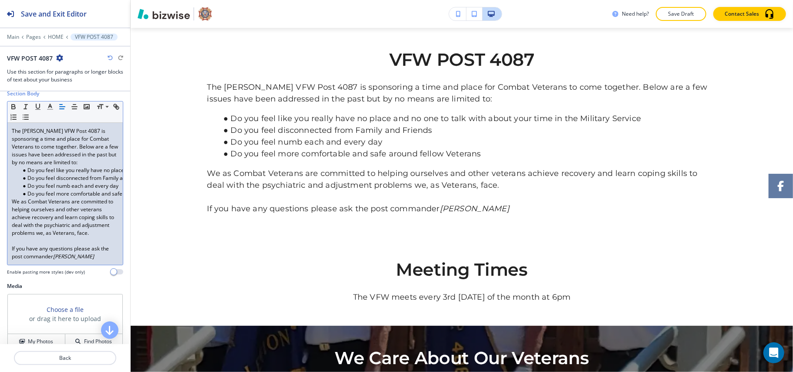
scroll to position [116, 0]
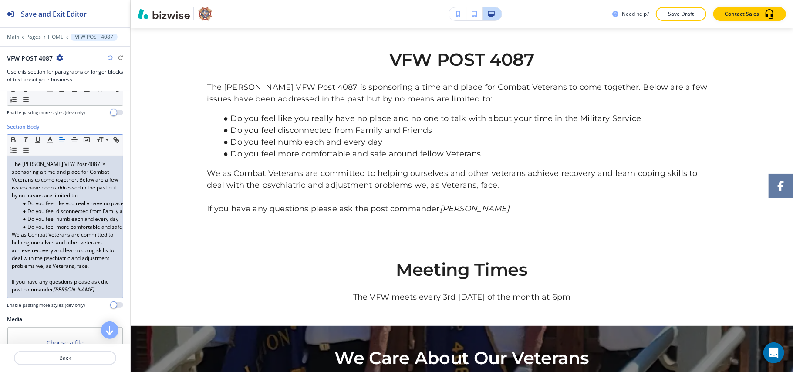
drag, startPoint x: 111, startPoint y: 309, endPoint x: 4, endPoint y: 297, distance: 107.4
click at [4, 297] on div "Section Body Small Normal Large Huge The [PERSON_NAME] VFW Post 4087 is sponsor…" at bounding box center [65, 219] width 130 height 192
click at [25, 140] on icon "button" at bounding box center [26, 140] width 8 height 8
click at [12, 140] on icon "button" at bounding box center [13, 139] width 3 height 2
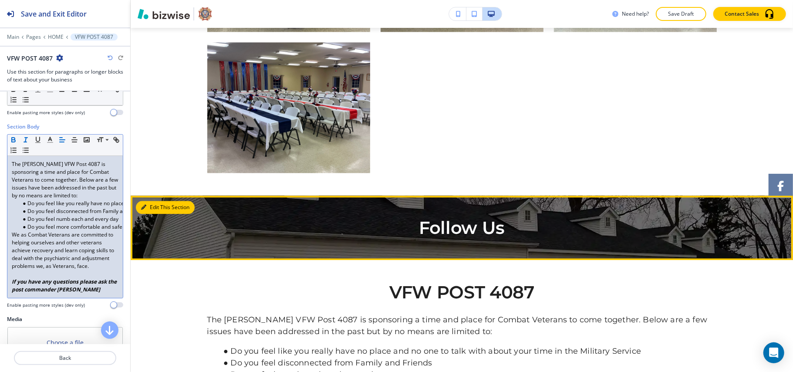
click at [152, 208] on button "Edit This Section" at bounding box center [165, 207] width 59 height 13
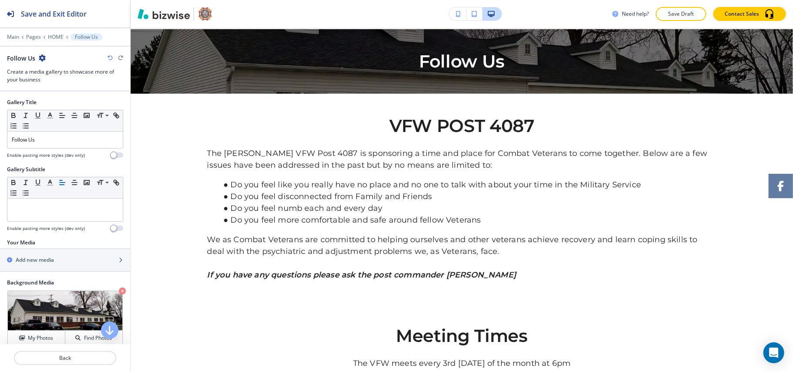
scroll to position [1606, 0]
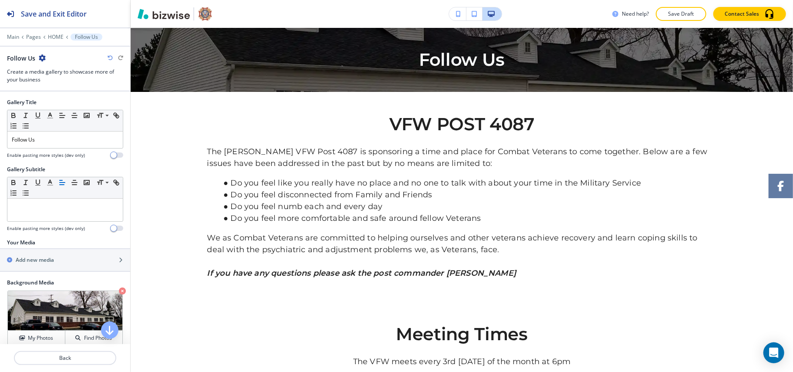
click at [41, 56] on icon "button" at bounding box center [42, 57] width 7 height 7
drag, startPoint x: 64, startPoint y: 105, endPoint x: 100, endPoint y: 117, distance: 38.4
click at [64, 105] on p "Delete Section" at bounding box center [66, 104] width 44 height 8
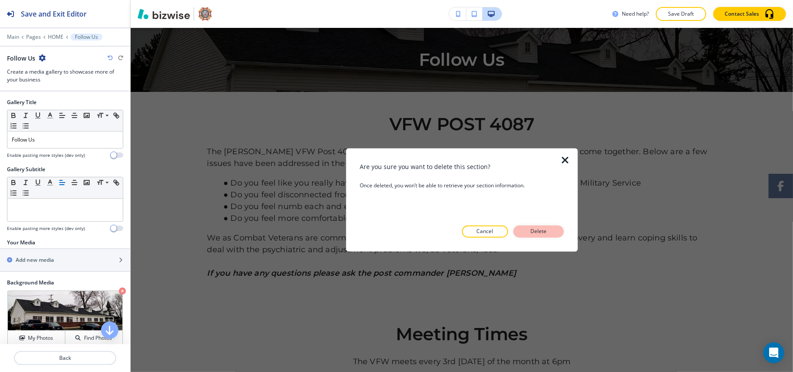
click at [518, 229] on button "Delete" at bounding box center [538, 232] width 51 height 12
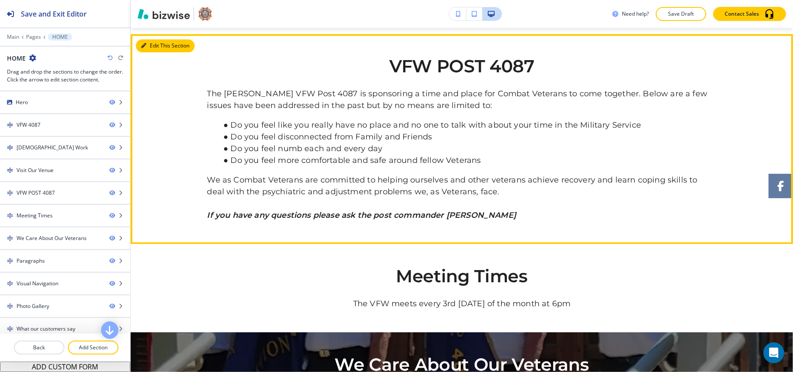
click at [142, 47] on icon "button" at bounding box center [143, 45] width 5 height 5
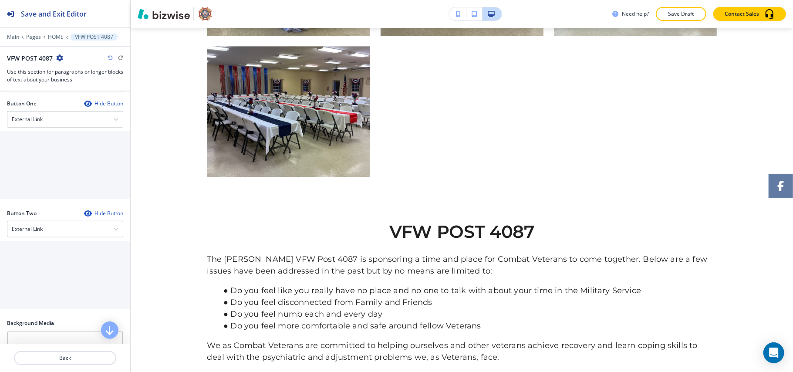
scroll to position [1432, 0]
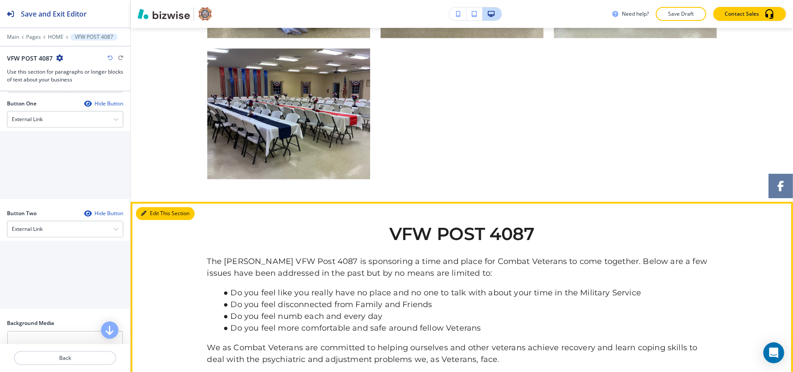
click at [145, 211] on icon "button" at bounding box center [143, 213] width 5 height 5
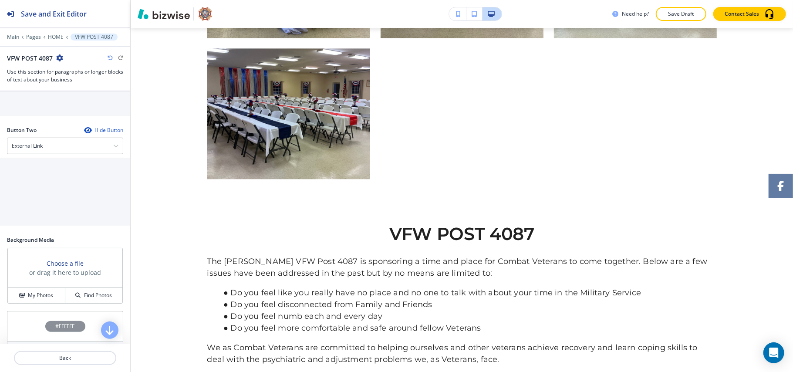
scroll to position [603, 0]
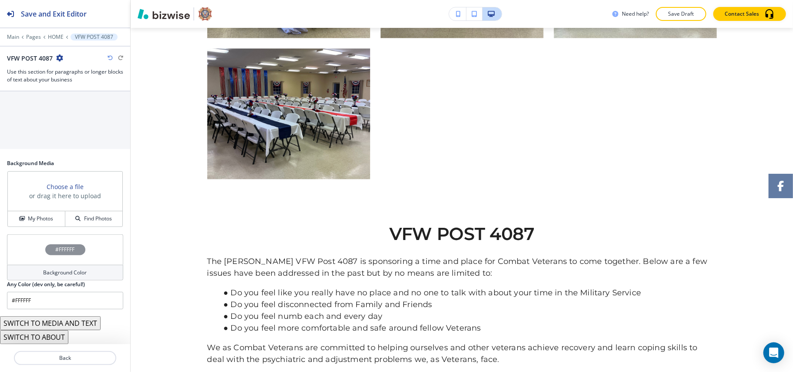
click at [45, 335] on button "SWITCH TO ABOUT" at bounding box center [34, 337] width 68 height 14
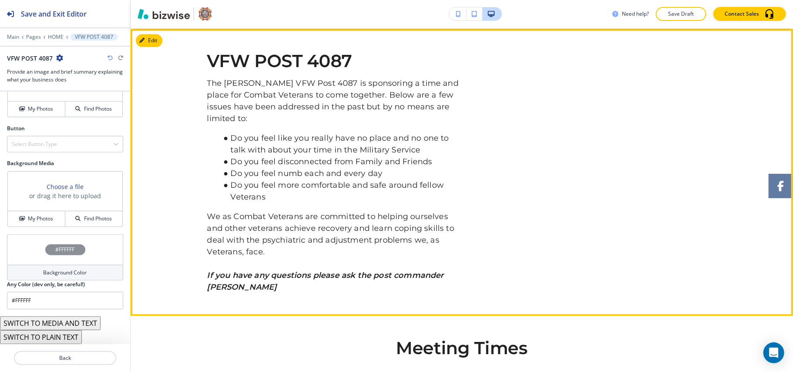
scroll to position [1606, 0]
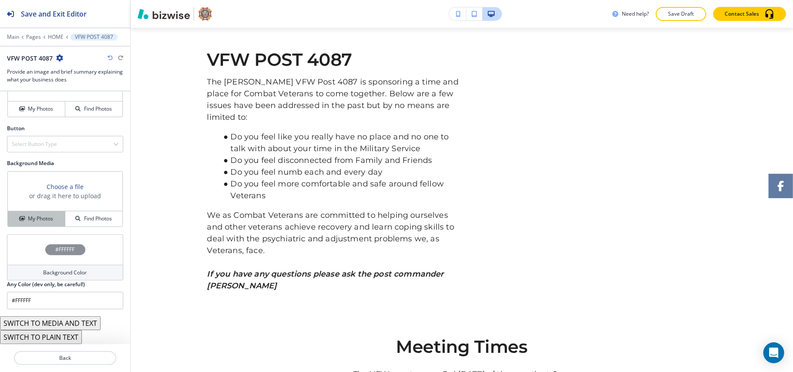
click at [35, 216] on h4 "My Photos" at bounding box center [40, 219] width 25 height 8
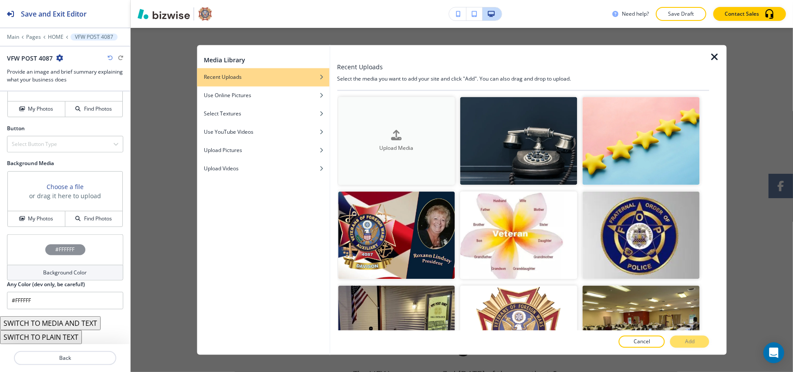
click at [354, 149] on h4 "Upload Media" at bounding box center [396, 148] width 117 height 8
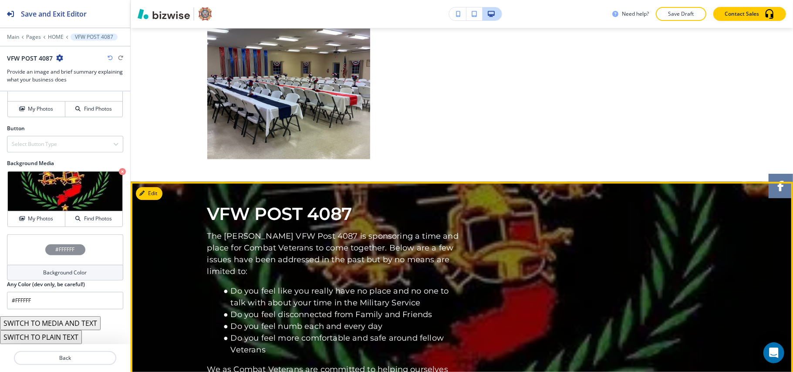
scroll to position [1547, 0]
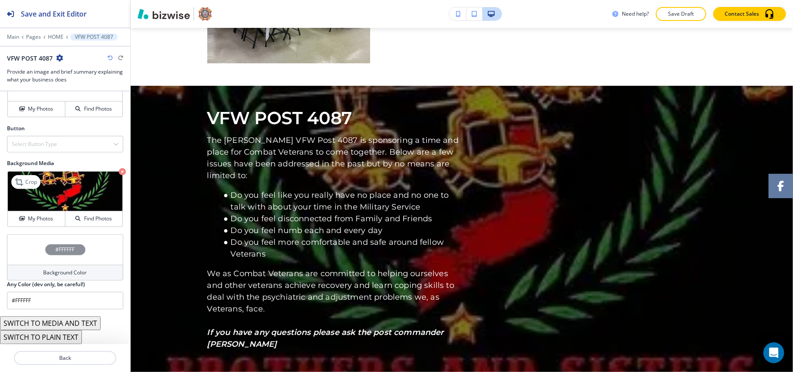
click at [119, 168] on icon "button" at bounding box center [122, 171] width 7 height 7
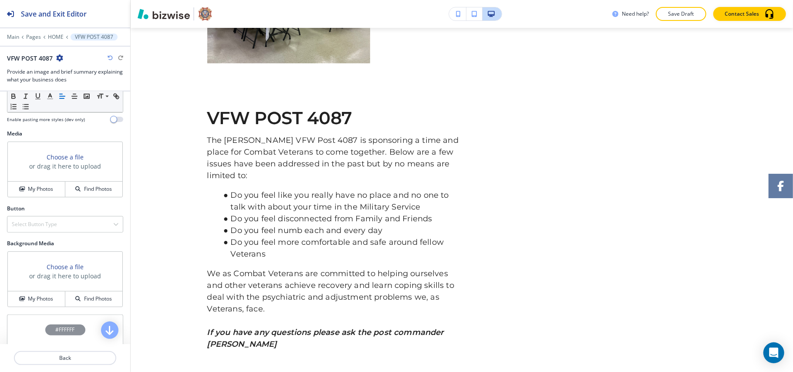
scroll to position [300, 0]
click at [37, 194] on h4 "My Photos" at bounding box center [40, 190] width 25 height 8
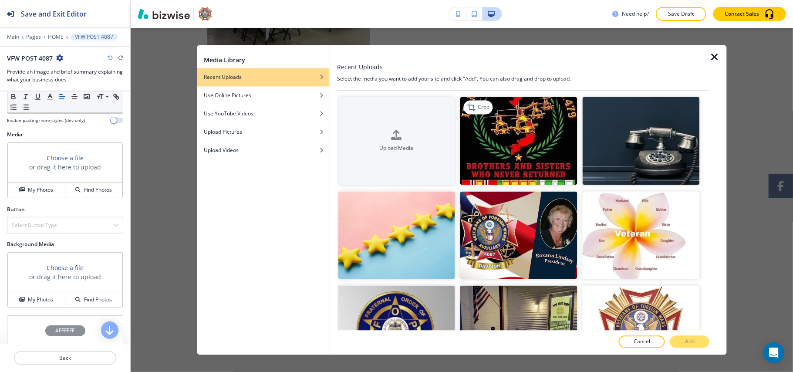
click at [510, 122] on img "button" at bounding box center [518, 141] width 117 height 88
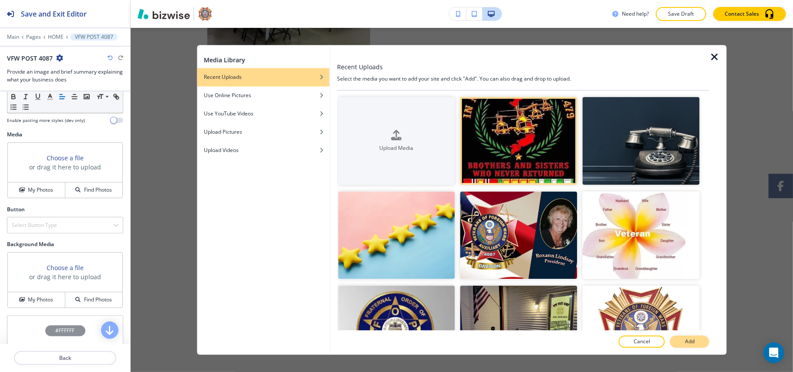
click at [697, 342] on button "Add" at bounding box center [689, 342] width 39 height 12
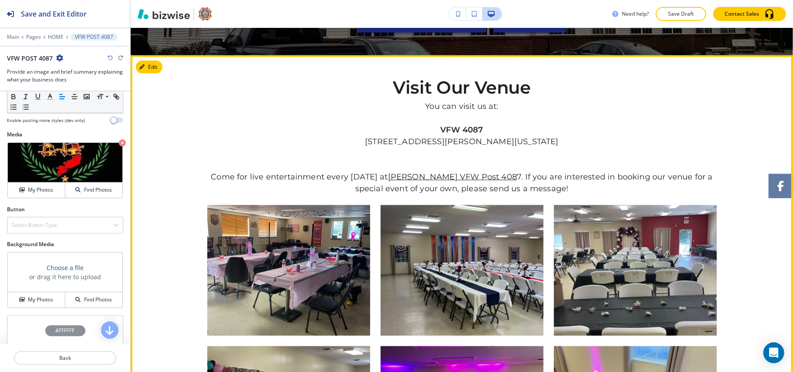
scroll to position [851, 0]
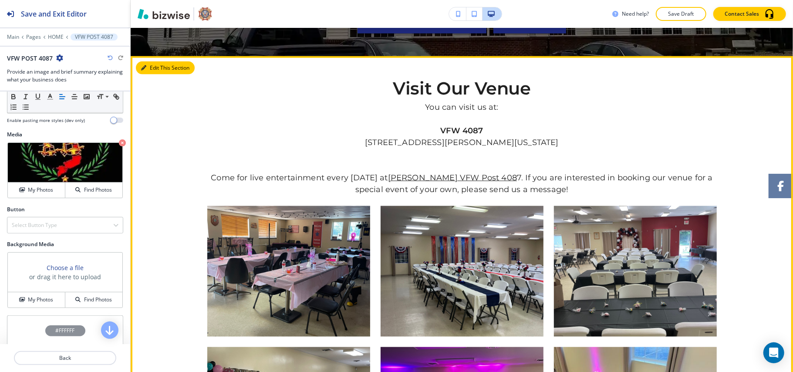
click at [152, 68] on button "Edit This Section" at bounding box center [165, 67] width 59 height 13
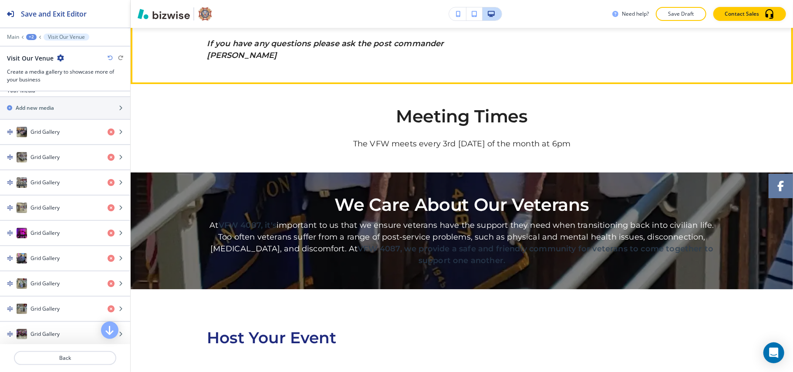
scroll to position [1808, 0]
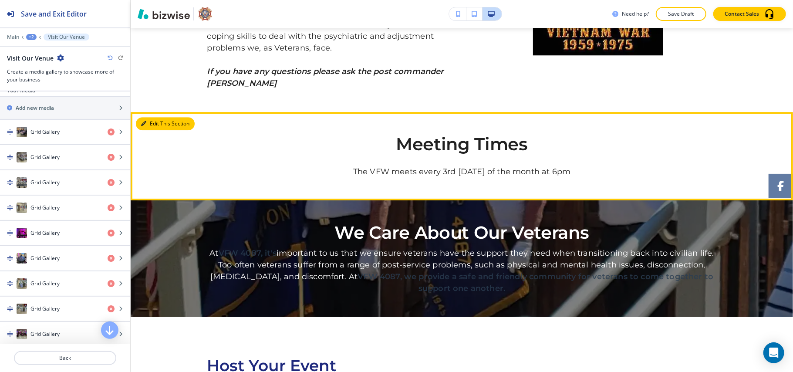
click at [155, 121] on button "Edit This Section" at bounding box center [165, 123] width 59 height 13
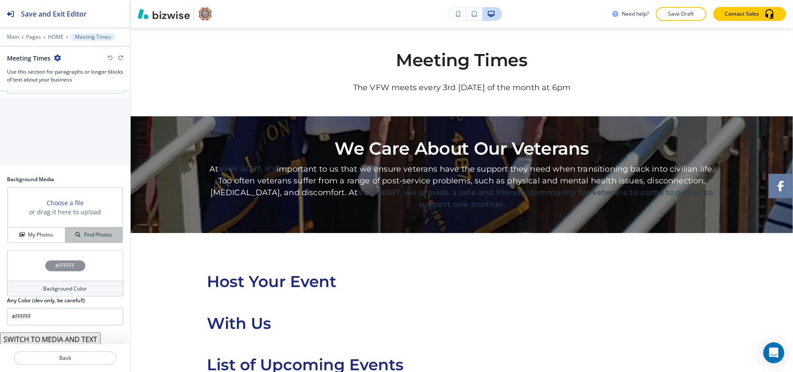
scroll to position [542, 0]
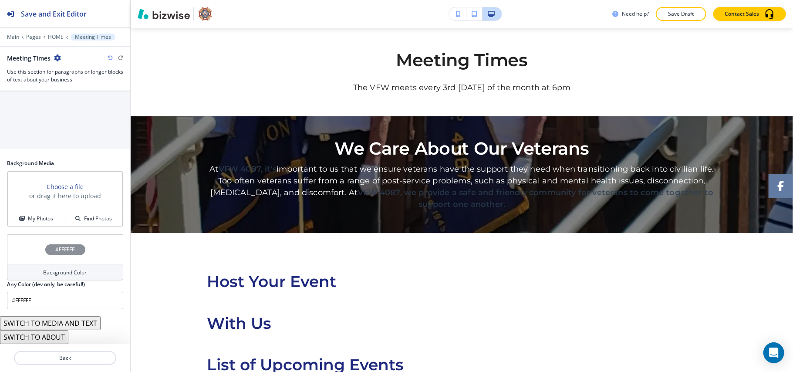
click at [65, 323] on button "SWITCH TO MEDIA AND TEXT" at bounding box center [50, 323] width 101 height 14
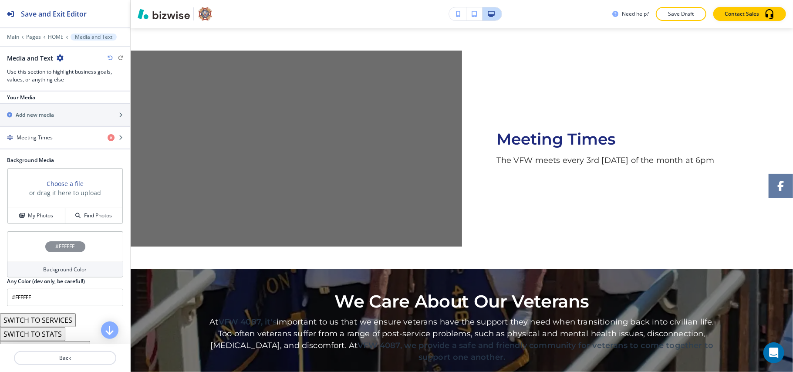
scroll to position [29, 0]
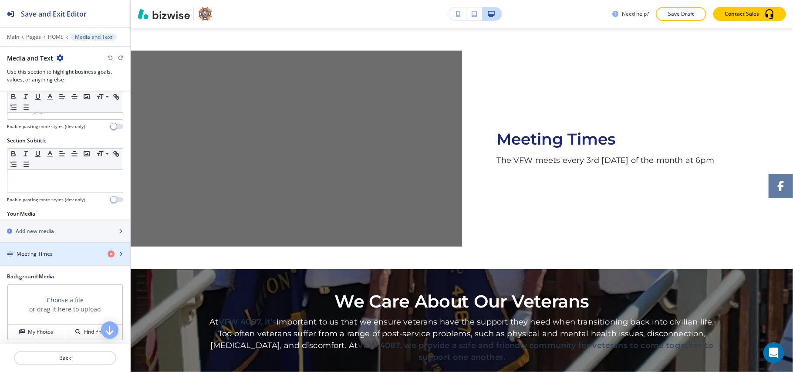
click at [46, 253] on h4 "Meeting Times" at bounding box center [35, 254] width 36 height 8
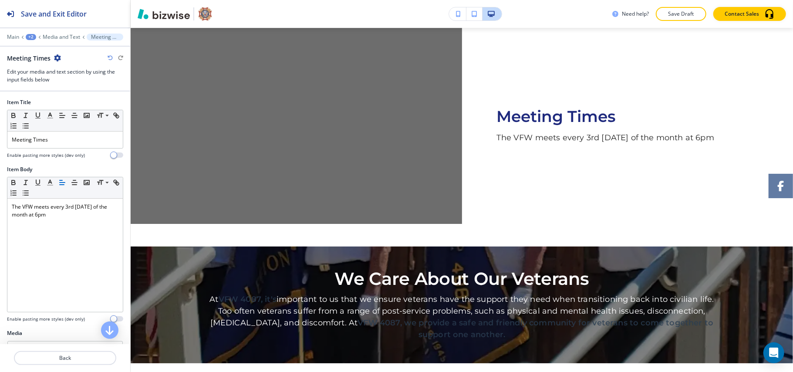
drag, startPoint x: 94, startPoint y: 212, endPoint x: 0, endPoint y: 193, distance: 96.0
click at [0, 193] on div "Item Body Small Normal Large Huge The VFW meets every 3rd [DATE] of the month a…" at bounding box center [65, 247] width 130 height 164
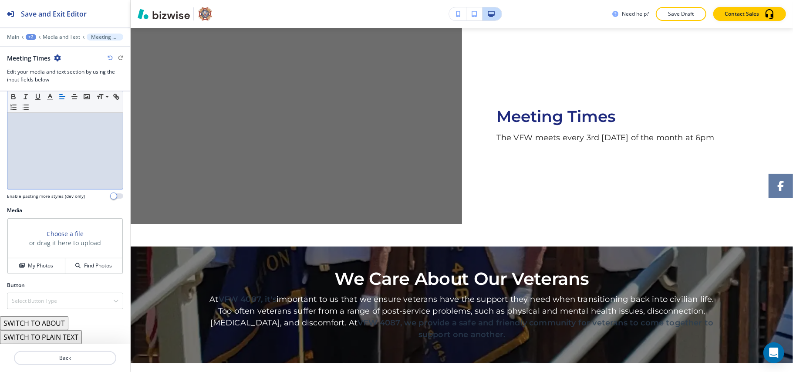
scroll to position [125, 0]
click at [34, 266] on h4 "My Photos" at bounding box center [40, 266] width 25 height 8
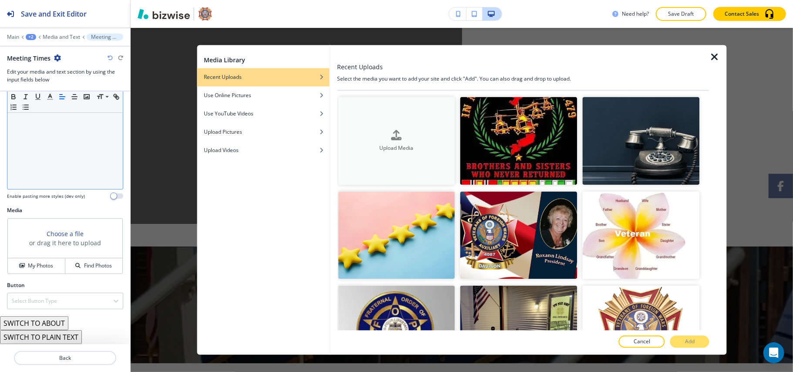
click at [388, 147] on h4 "Upload Media" at bounding box center [396, 148] width 117 height 8
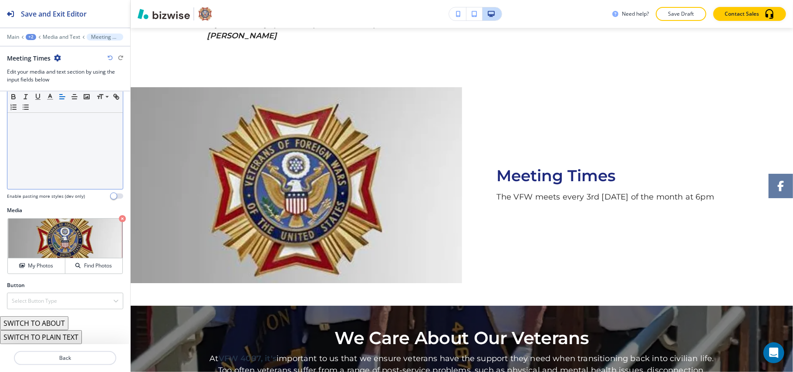
scroll to position [1857, 0]
